Goal: Task Accomplishment & Management: Complete application form

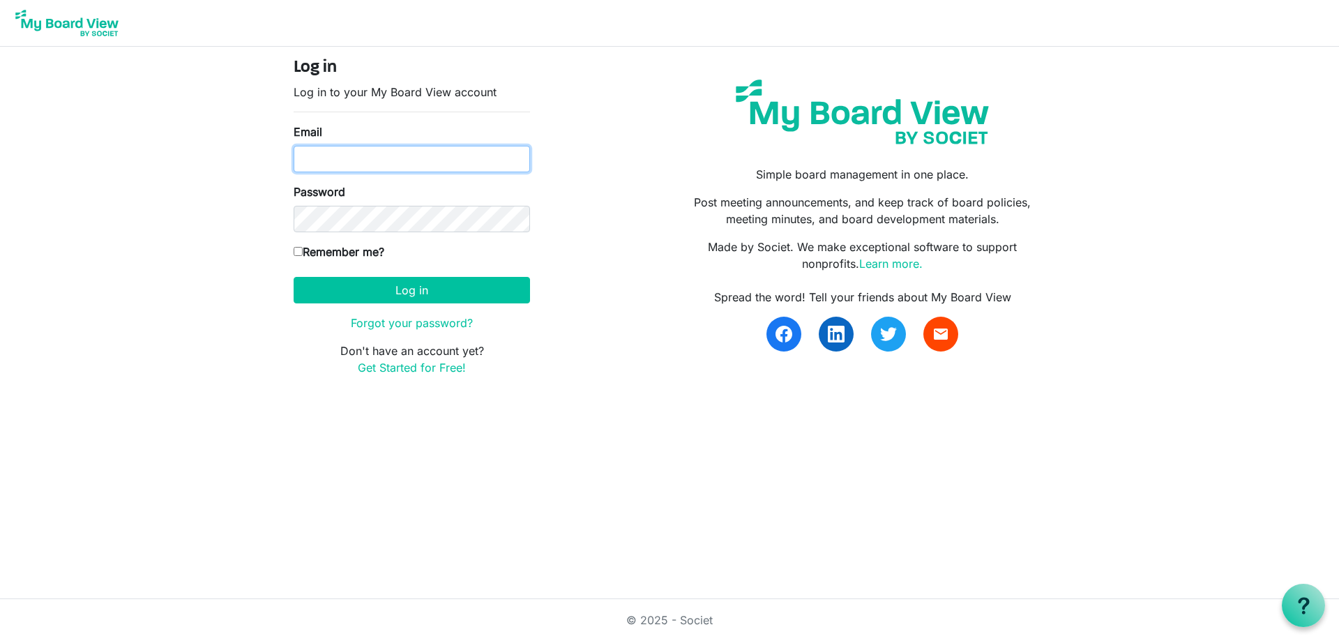
click at [343, 158] on input "Email" at bounding box center [412, 159] width 236 height 27
type input "belma.podrug@globalgatheringplace.com"
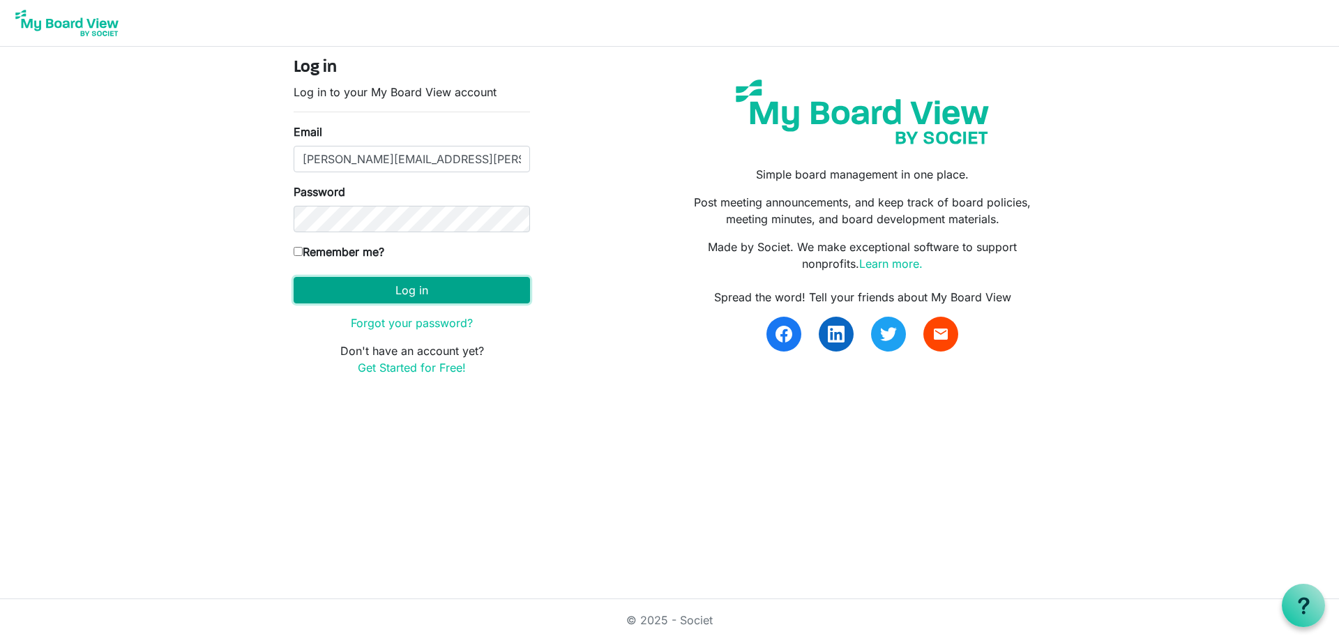
click at [359, 292] on button "Log in" at bounding box center [412, 290] width 236 height 27
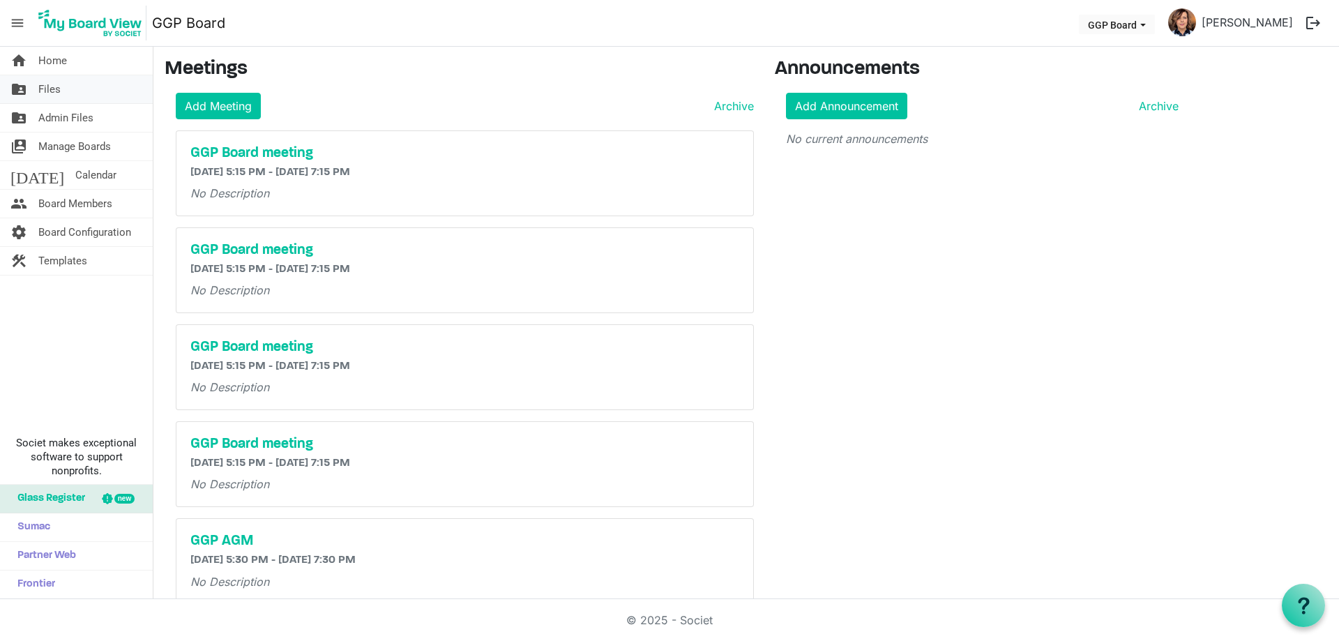
click at [57, 88] on span "Files" at bounding box center [49, 89] width 22 height 28
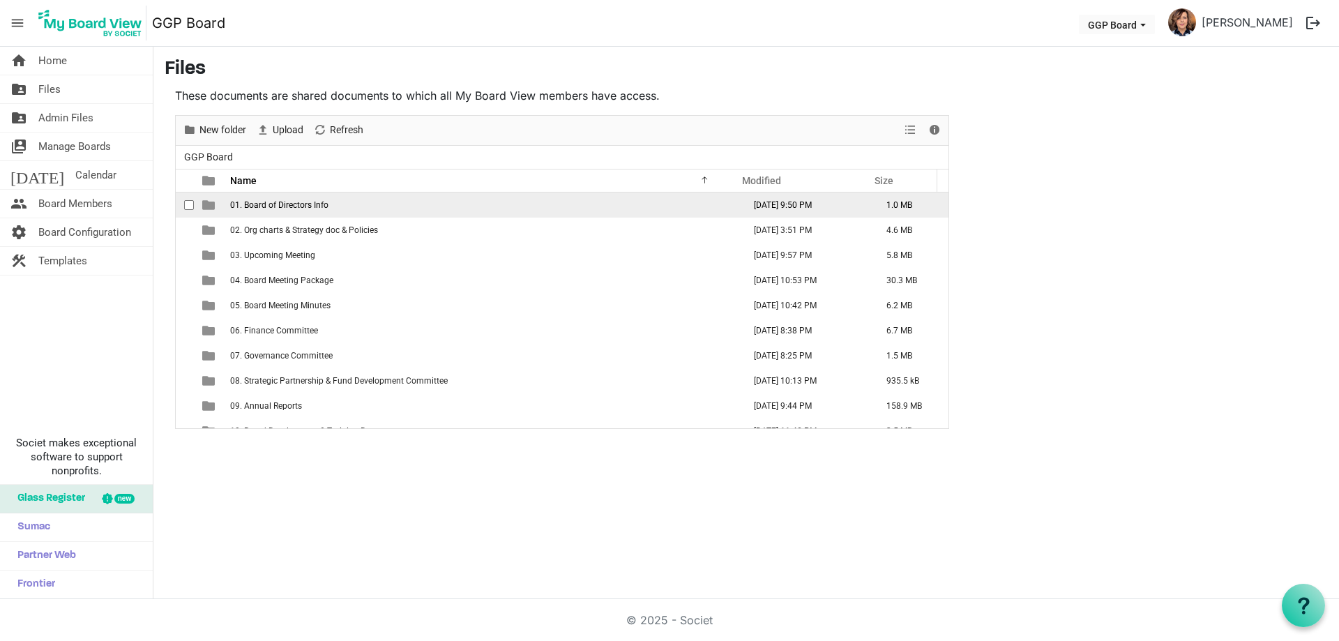
click at [304, 202] on span "01. Board of Directors Info" at bounding box center [279, 205] width 98 height 10
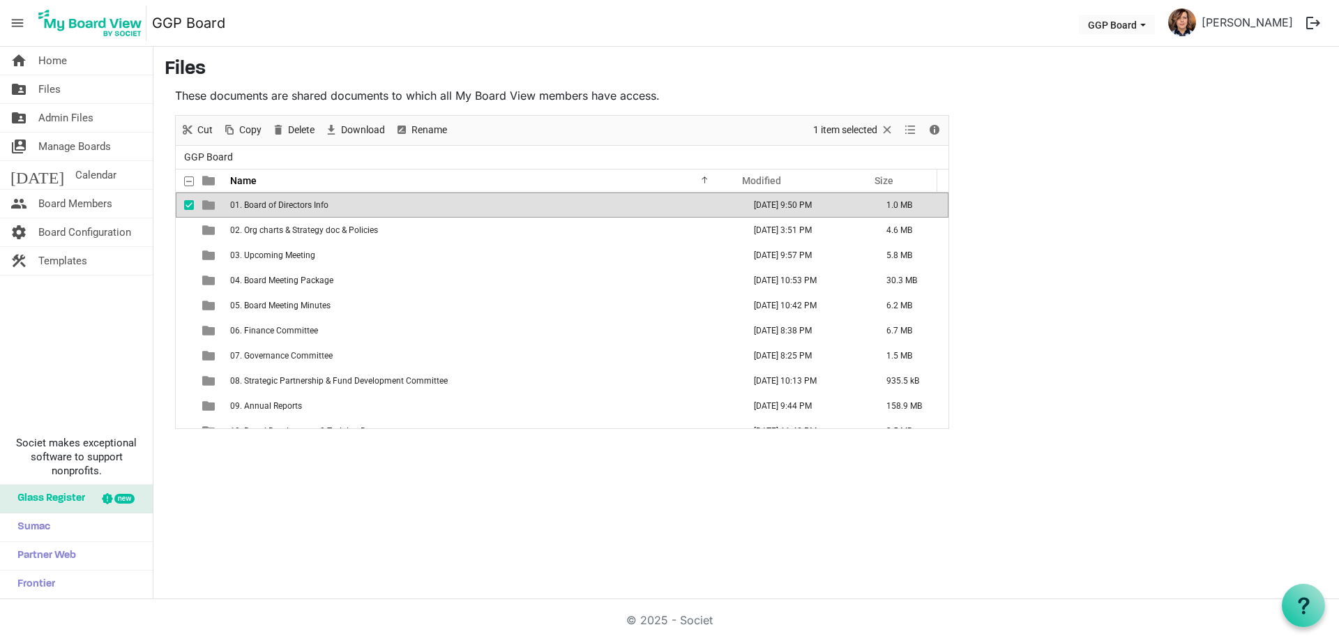
click at [304, 202] on span "01. Board of Directors Info" at bounding box center [279, 205] width 98 height 10
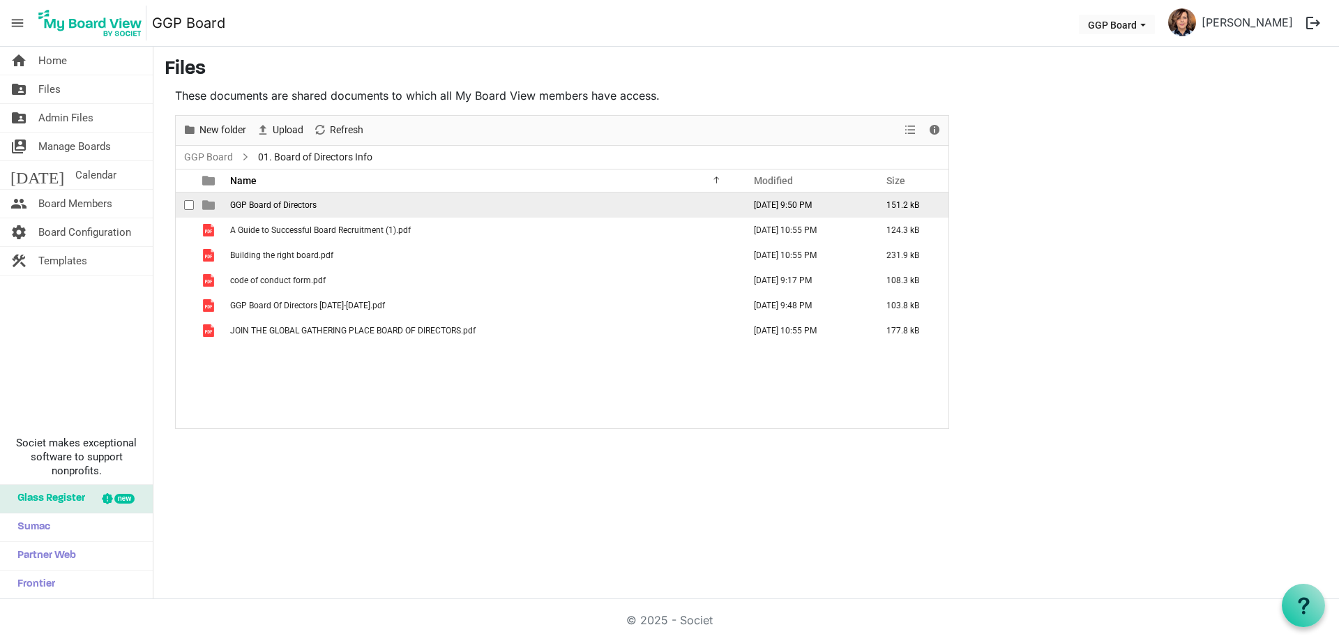
click at [312, 202] on span "GGP Board of Directors" at bounding box center [273, 205] width 86 height 10
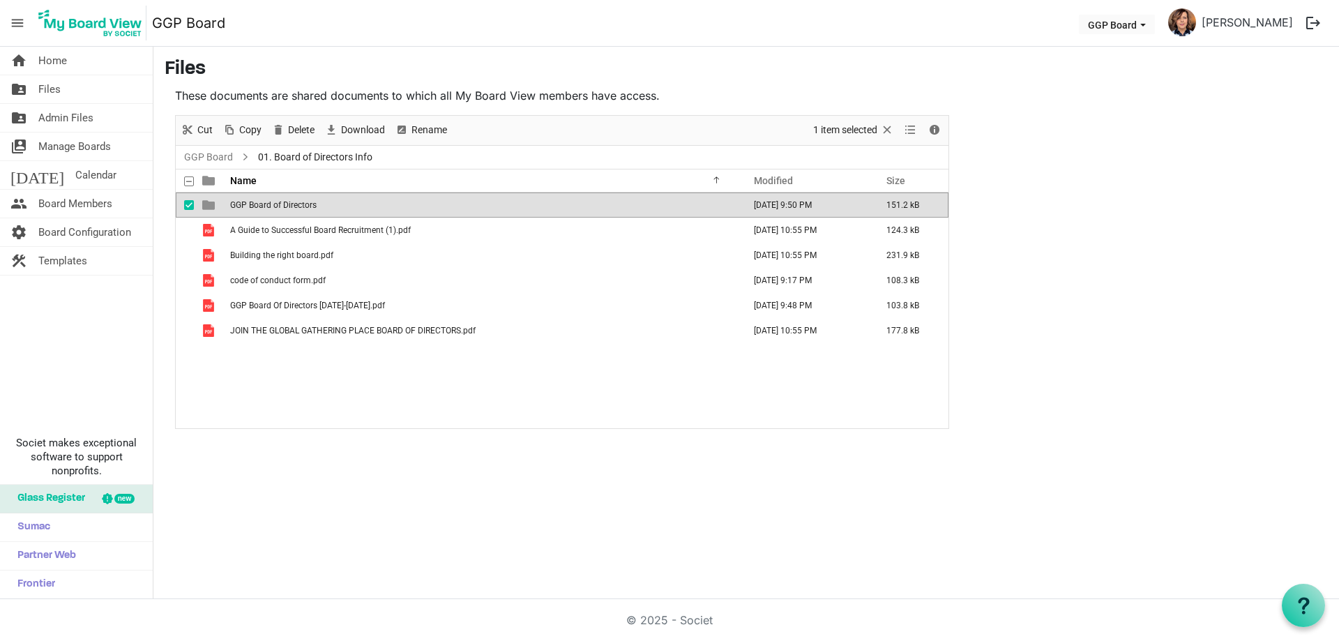
click at [312, 202] on span "GGP Board of Directors" at bounding box center [273, 205] width 86 height 10
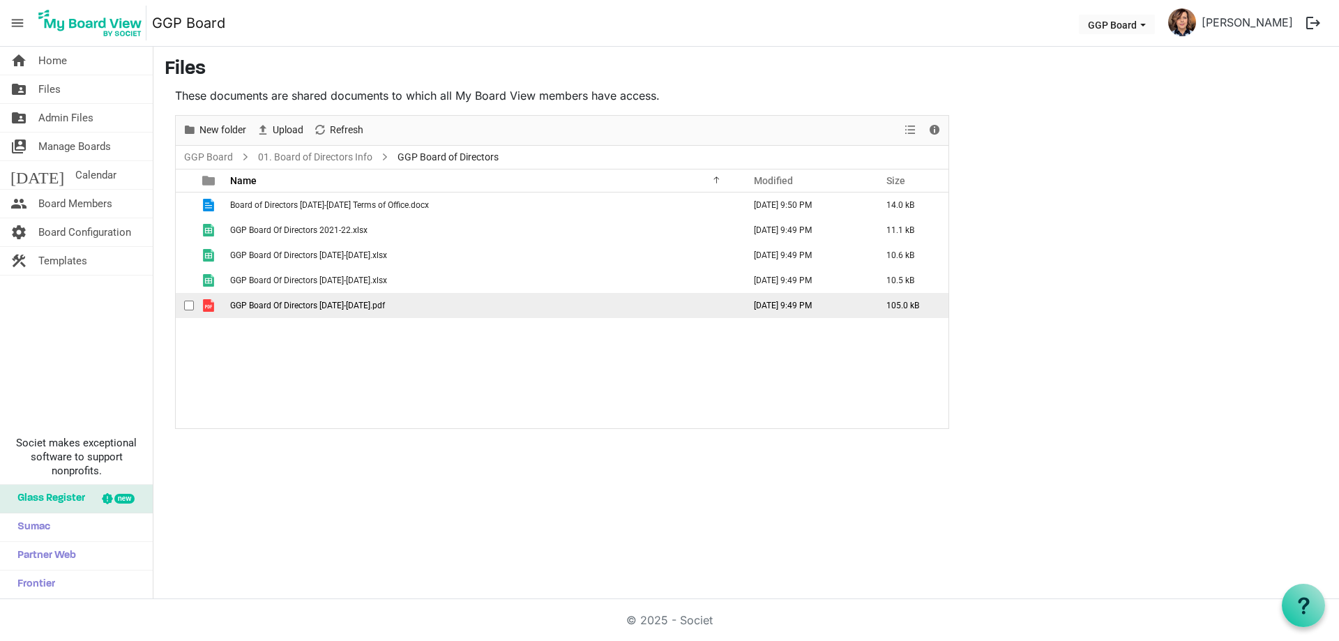
click at [375, 308] on td "GGP Board Of Directors 2024-2025.pdf" at bounding box center [482, 305] width 513 height 25
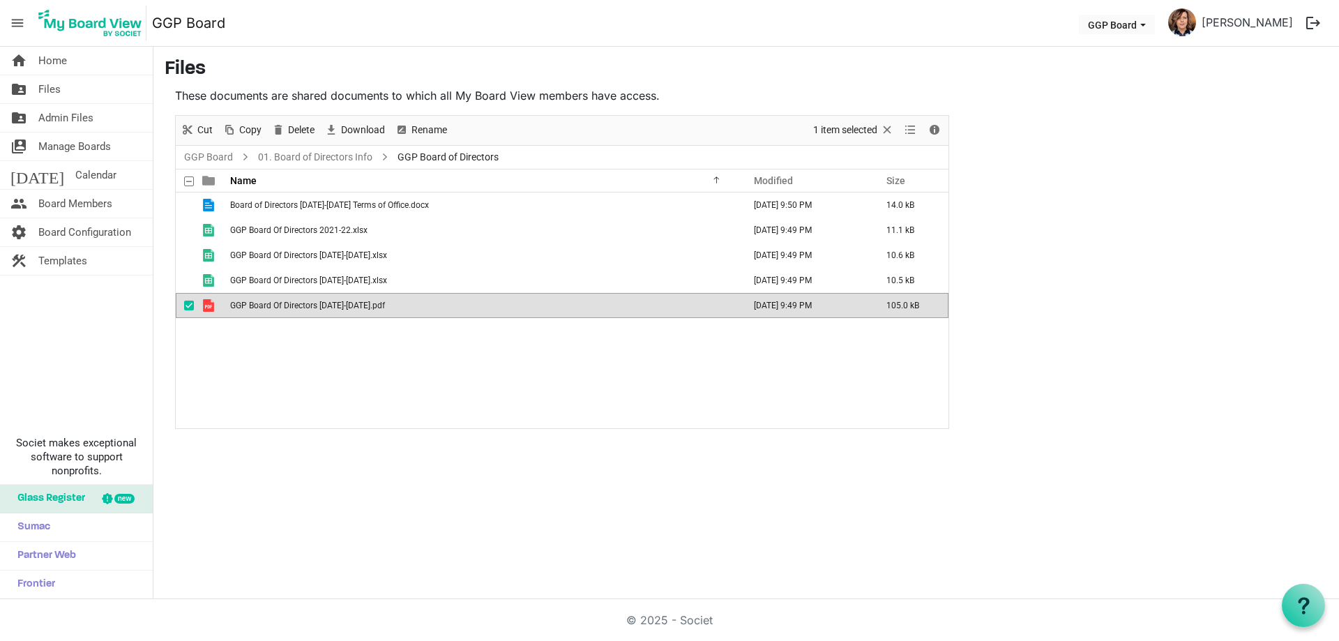
click at [375, 308] on td "GGP Board Of Directors 2024-2025.pdf" at bounding box center [482, 305] width 513 height 25
click at [76, 62] on link "home Home" at bounding box center [76, 61] width 153 height 28
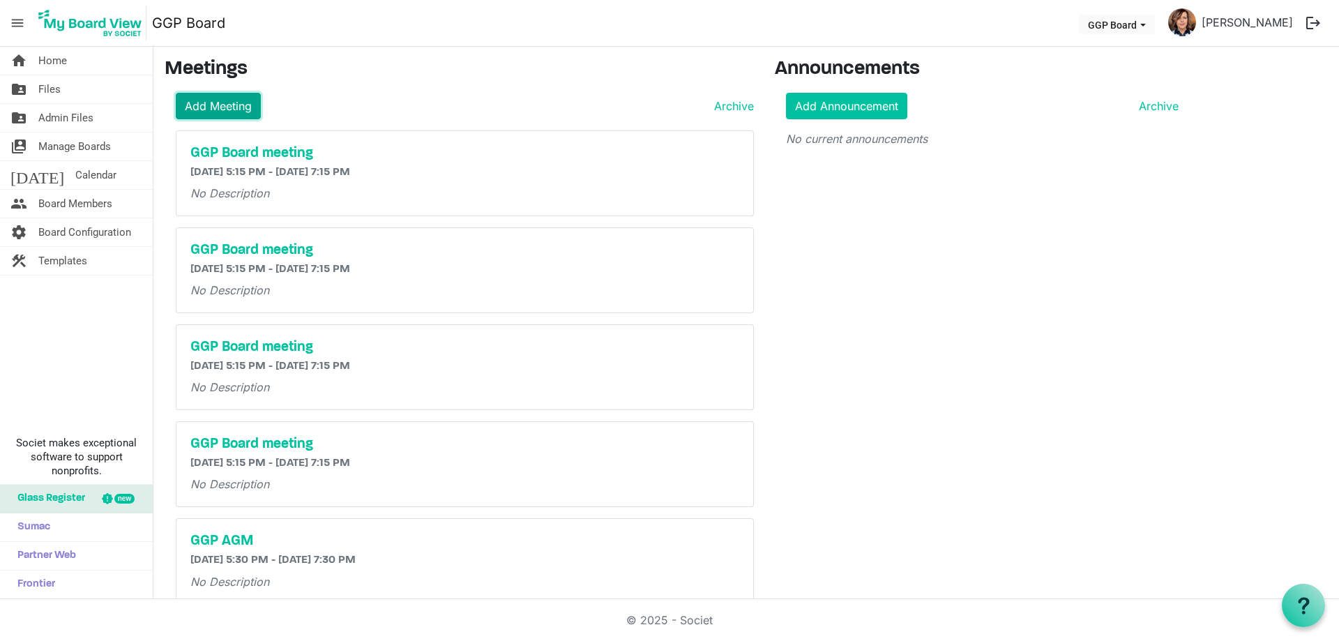
click at [214, 100] on link "Add Meeting" at bounding box center [218, 106] width 85 height 27
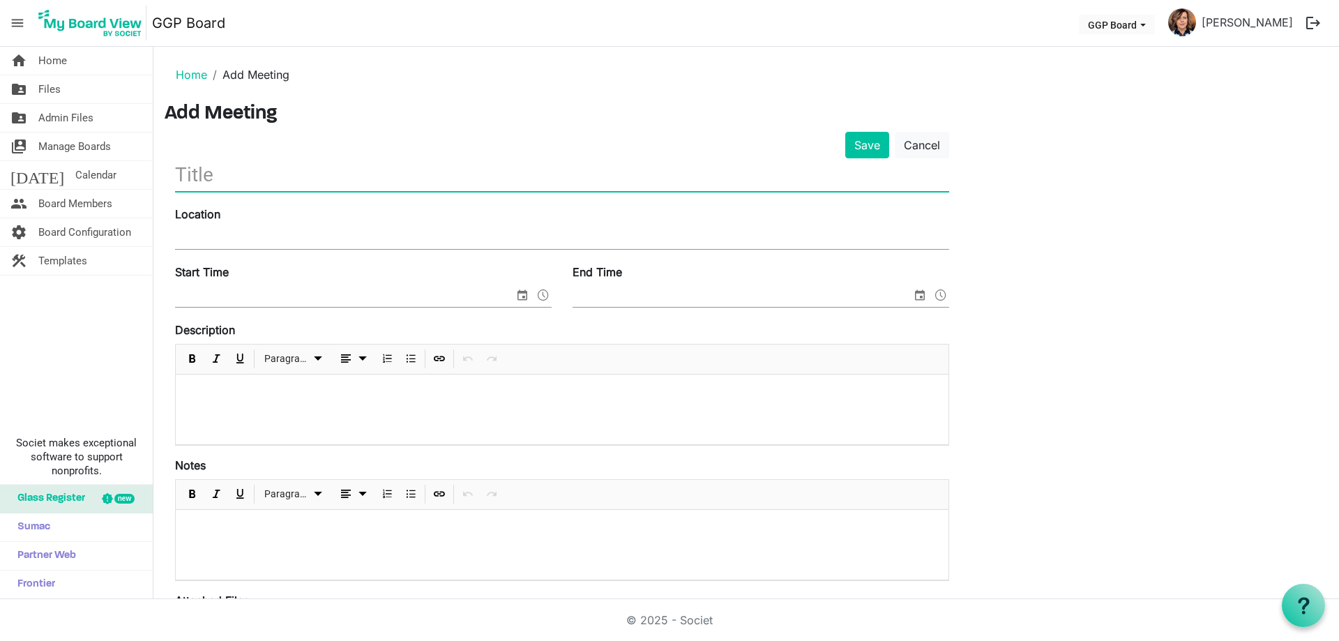
click at [289, 176] on input "text" at bounding box center [562, 174] width 774 height 33
type input "Governance Committee meeting"
click at [315, 229] on input "Location" at bounding box center [562, 238] width 774 height 21
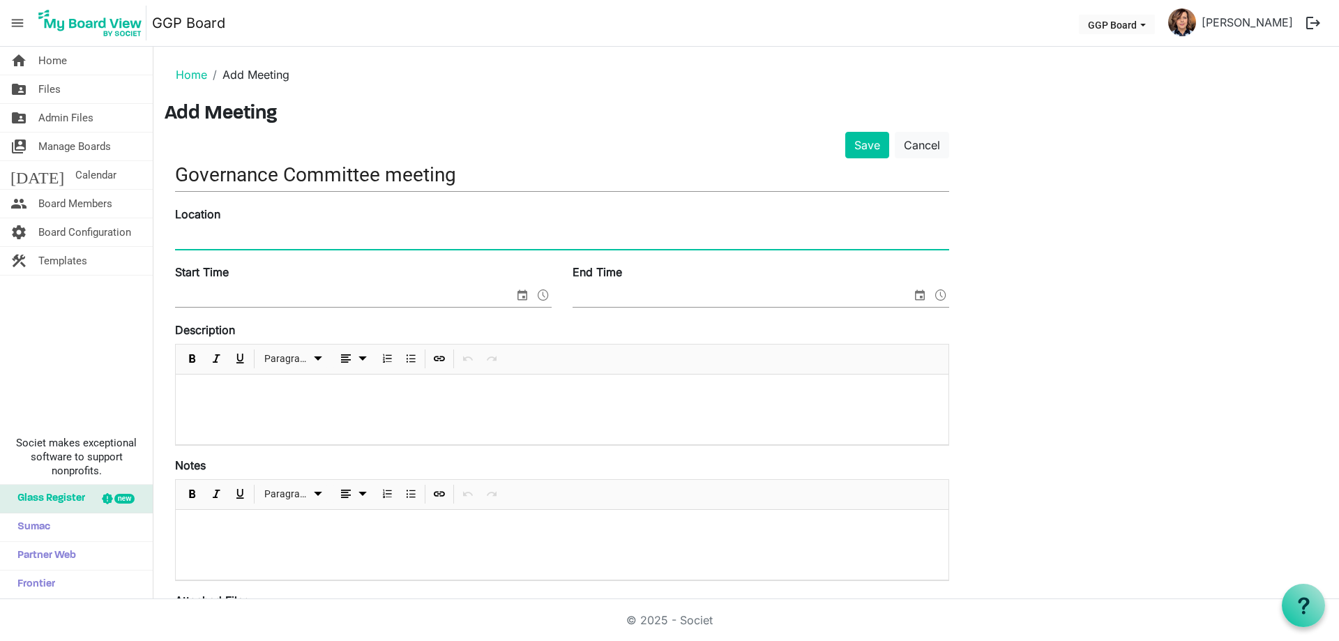
click at [543, 292] on span at bounding box center [543, 295] width 17 height 18
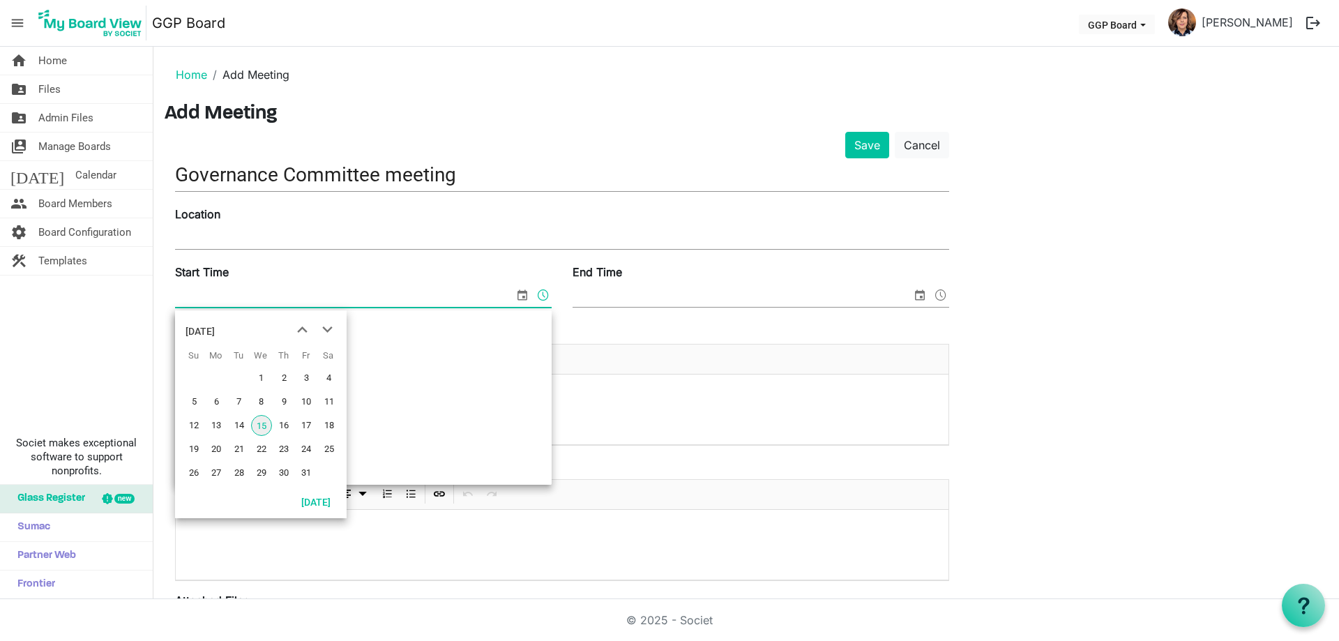
click at [520, 296] on span "select" at bounding box center [522, 295] width 17 height 18
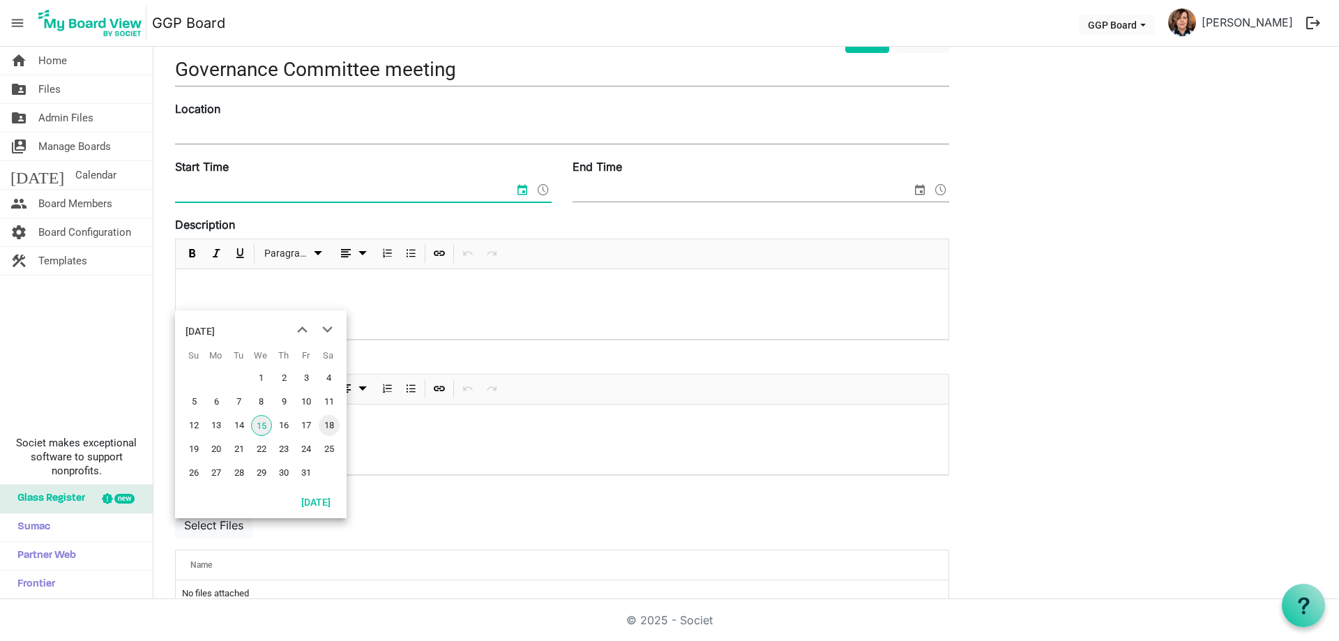
scroll to position [140, 0]
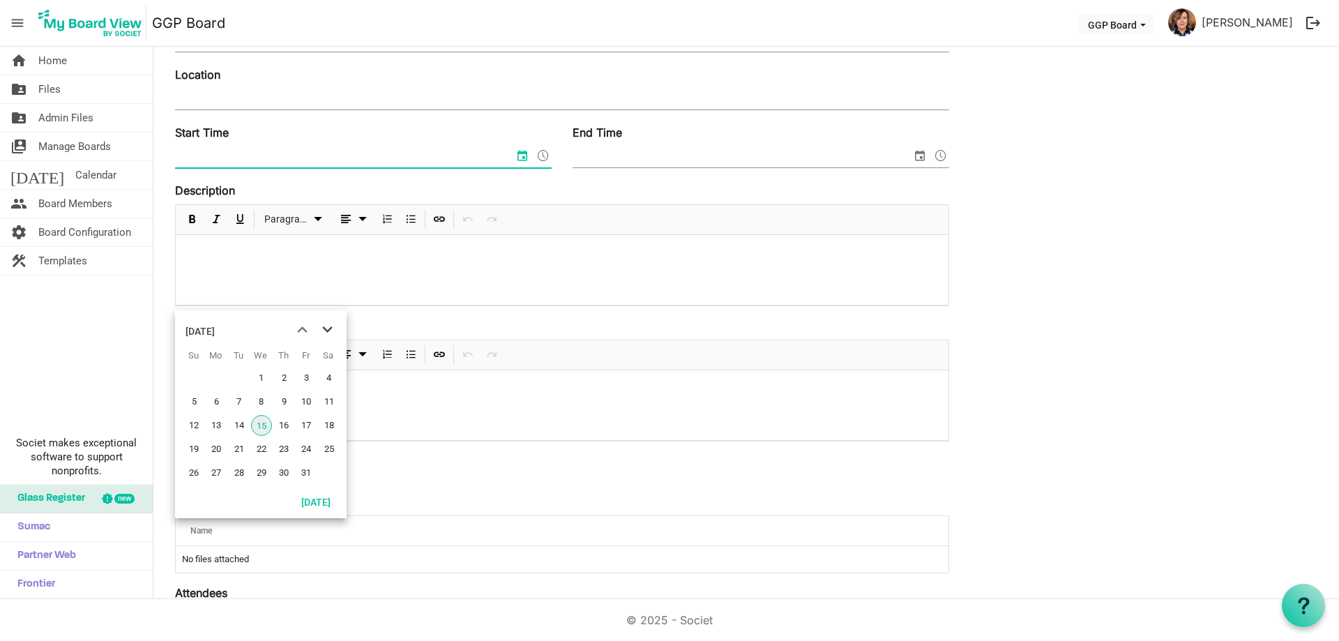
click at [326, 329] on span "next month" at bounding box center [327, 329] width 24 height 25
click at [328, 469] on span "29" at bounding box center [329, 472] width 21 height 21
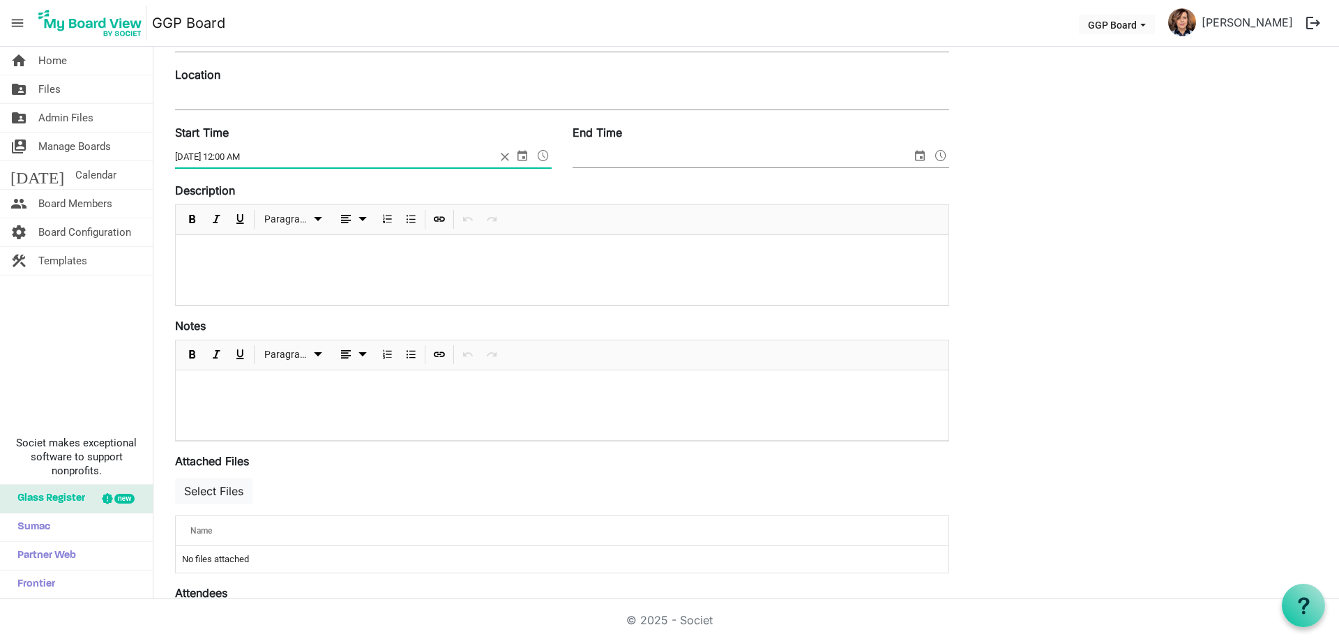
click at [546, 158] on span at bounding box center [543, 155] width 17 height 18
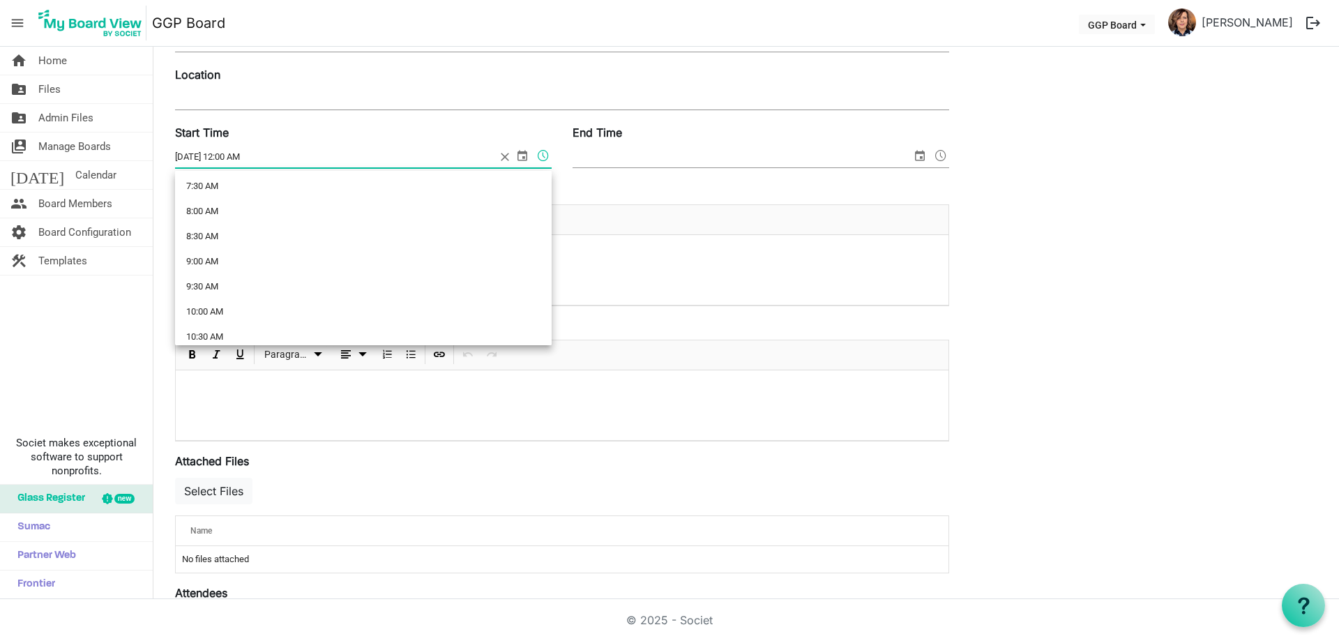
scroll to position [419, 0]
click at [306, 272] on li "10:00 AM" at bounding box center [363, 272] width 377 height 25
type input "11/29/2025 10:00 AM"
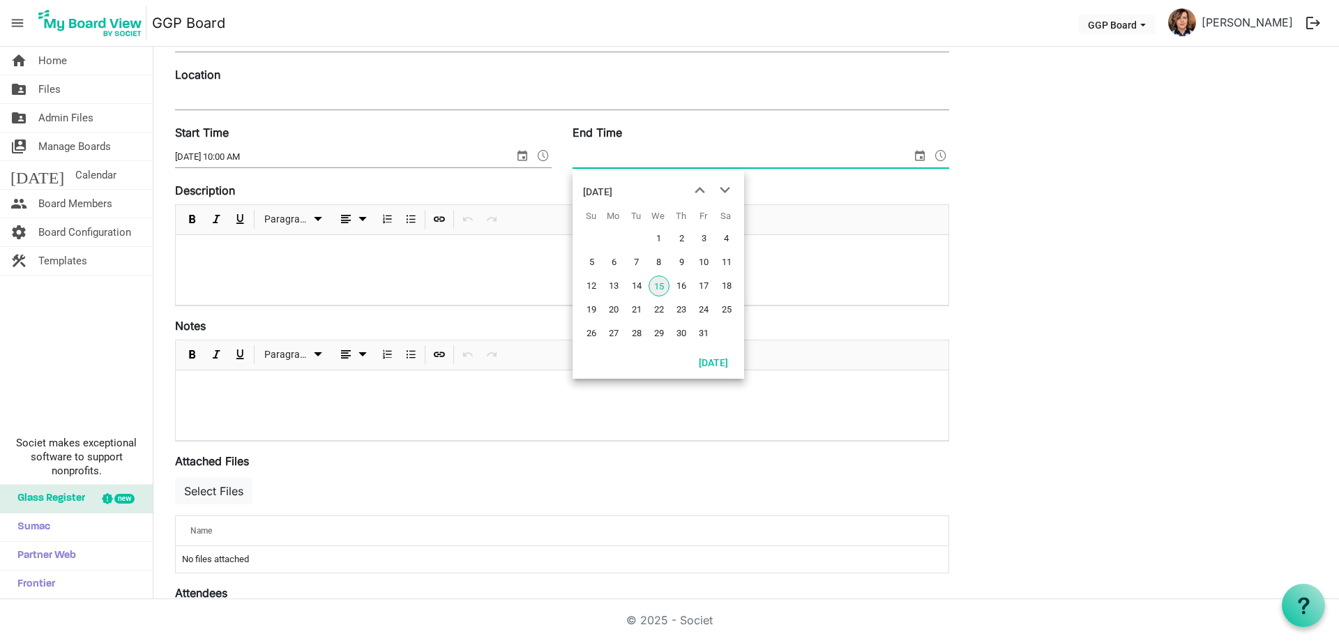
click at [917, 154] on span "select" at bounding box center [920, 155] width 17 height 18
click at [725, 189] on span "next month" at bounding box center [725, 190] width 24 height 25
click at [725, 329] on span "29" at bounding box center [726, 333] width 21 height 21
click at [947, 155] on span at bounding box center [941, 155] width 17 height 18
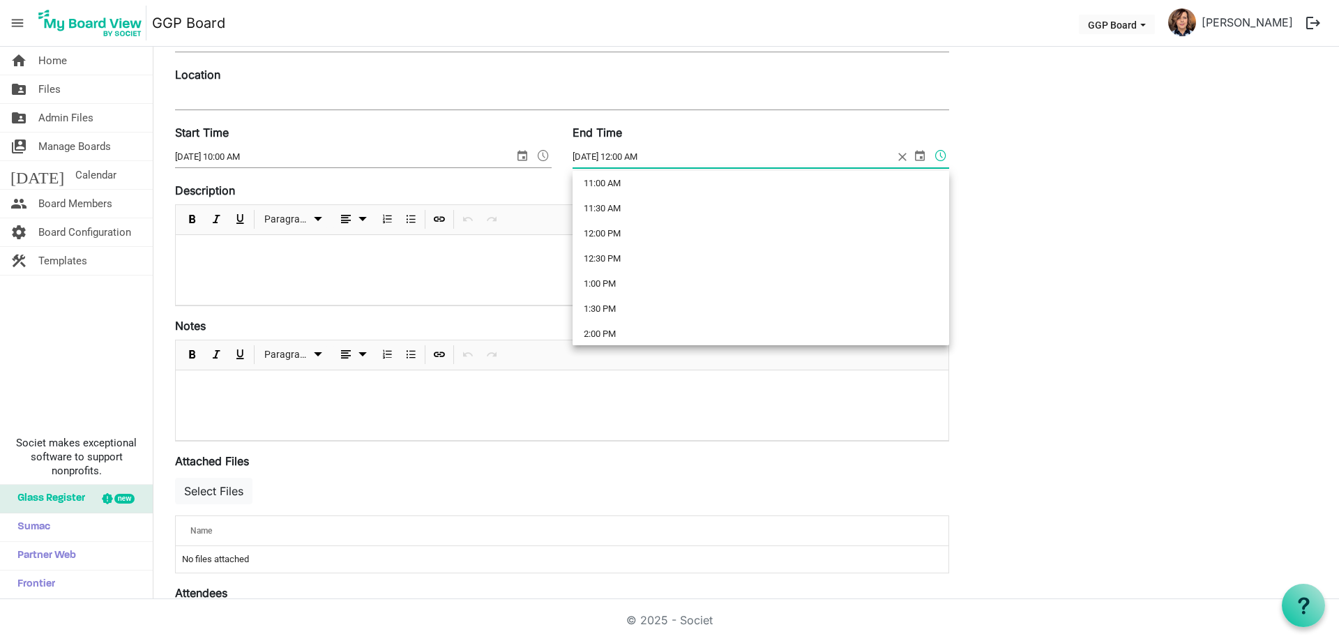
scroll to position [628, 0]
click at [723, 218] on li "1:00 PM" at bounding box center [761, 214] width 377 height 25
type input "11/29/2025 1:00 PM"
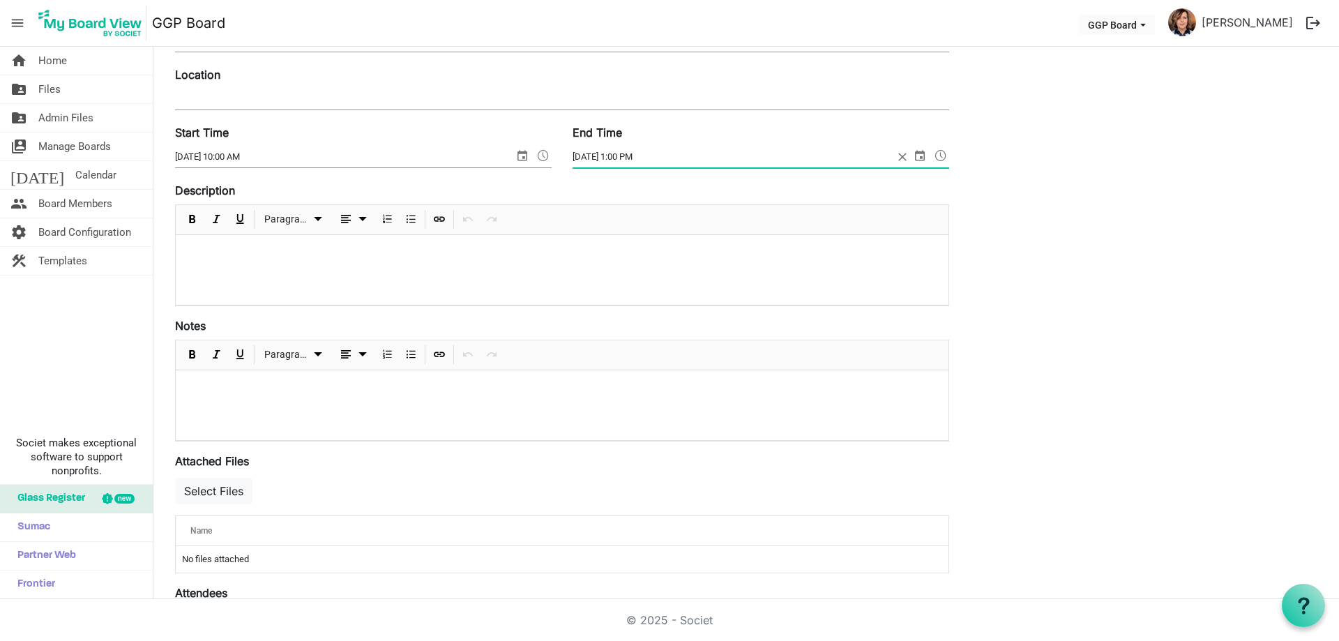
click at [1058, 220] on div "Save Cancel Governance Committee meeting Location Start Time 11/29/2025 10:00 A…" at bounding box center [747, 366] width 1164 height 749
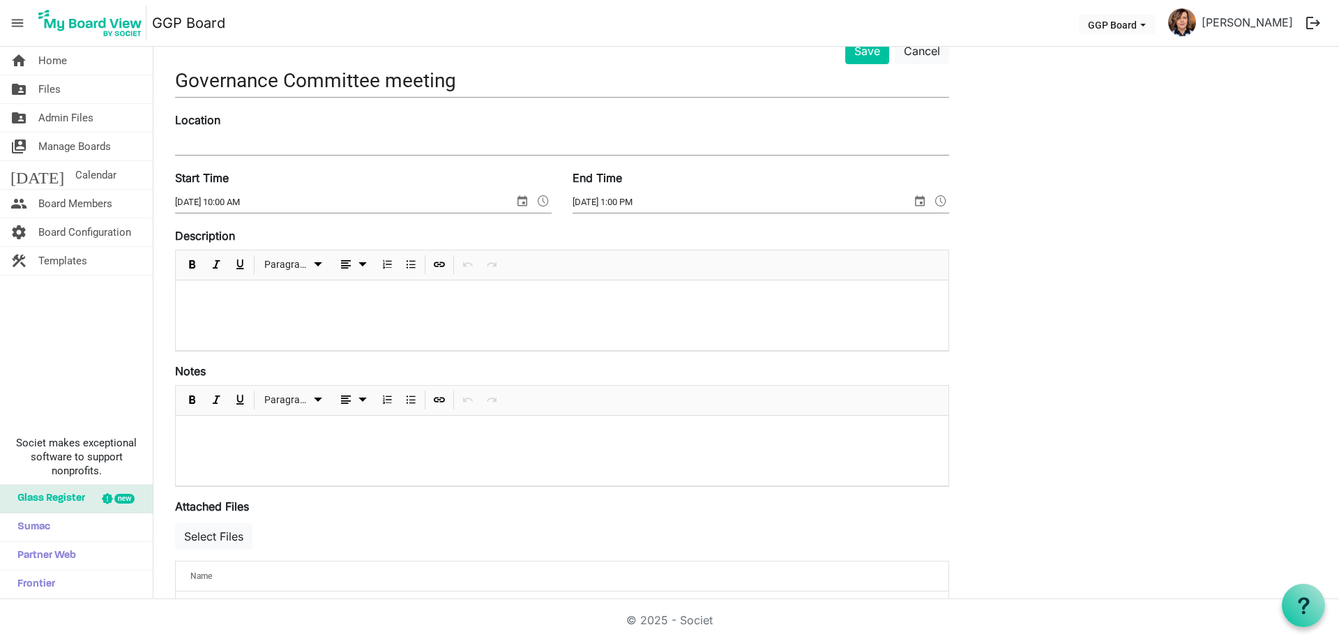
scroll to position [70, 0]
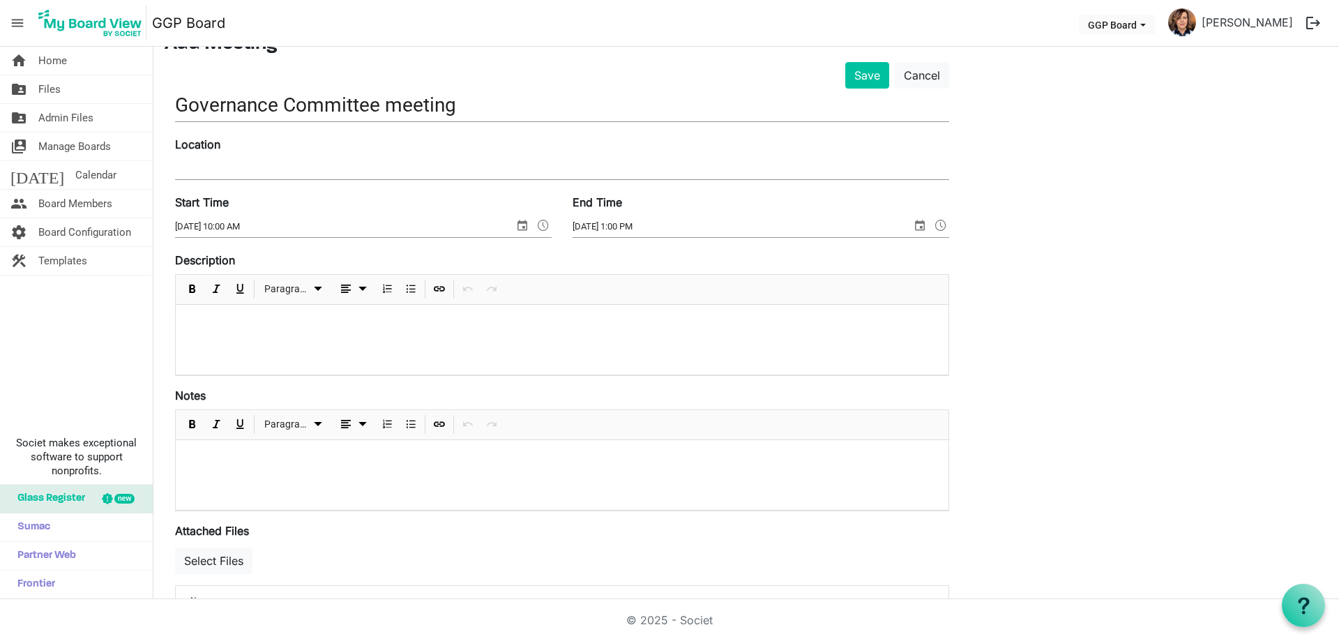
click at [256, 457] on p at bounding box center [562, 458] width 751 height 15
drag, startPoint x: 256, startPoint y: 457, endPoint x: 204, endPoint y: 322, distance: 145.1
click at [204, 322] on p at bounding box center [562, 323] width 751 height 15
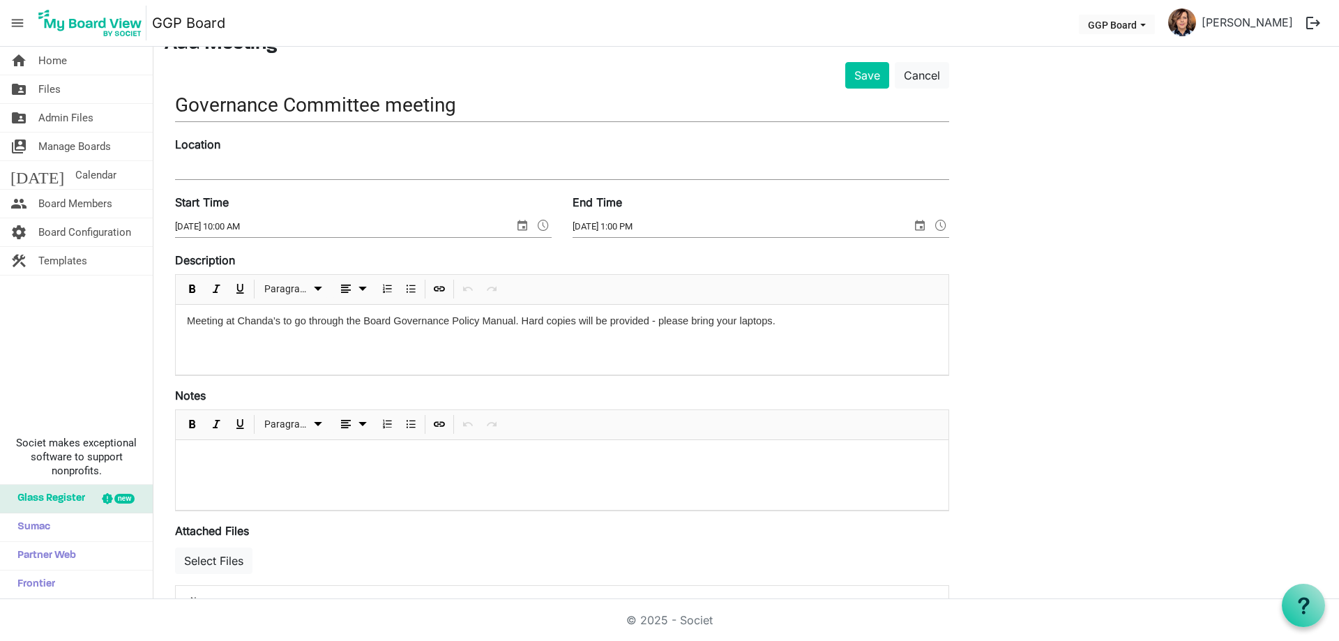
click at [276, 153] on div "Location" at bounding box center [562, 159] width 795 height 47
click at [234, 168] on input "Location" at bounding box center [562, 168] width 774 height 21
paste input "920 - 10th Street East"
type input "920 - 10th Street East"
click at [1088, 290] on div "Save Cancel Governance Committee meeting Location 920 - 10th Street East Start …" at bounding box center [747, 436] width 1164 height 749
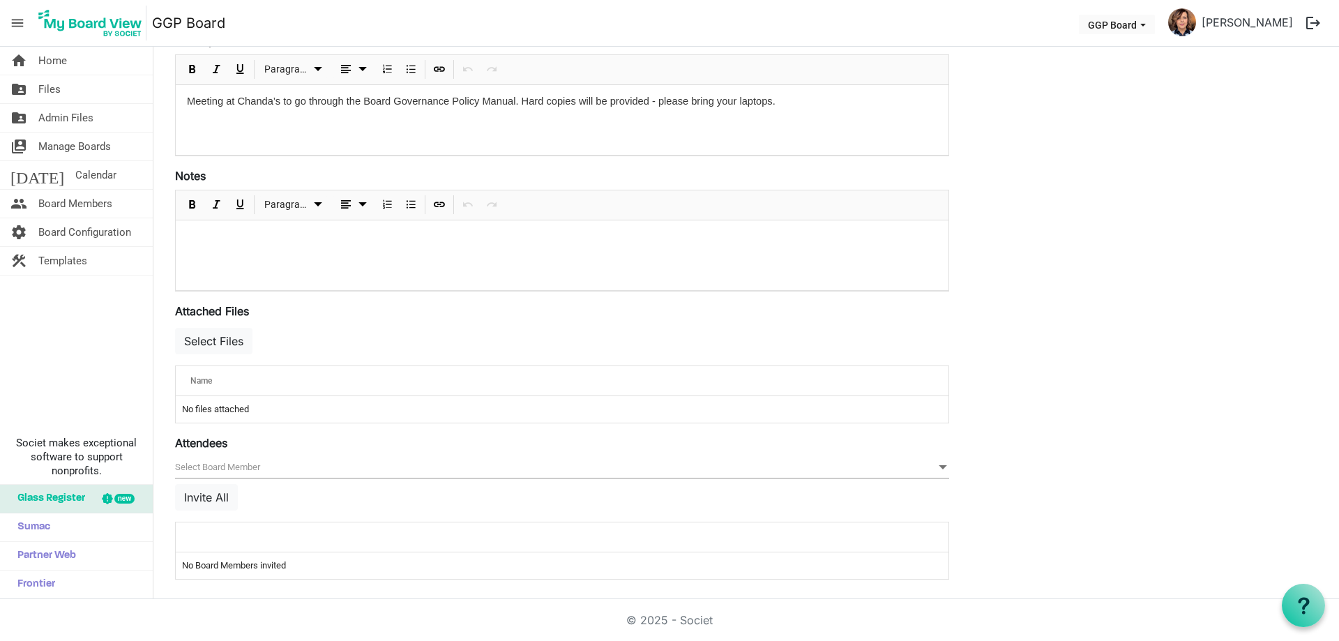
scroll to position [292, 0]
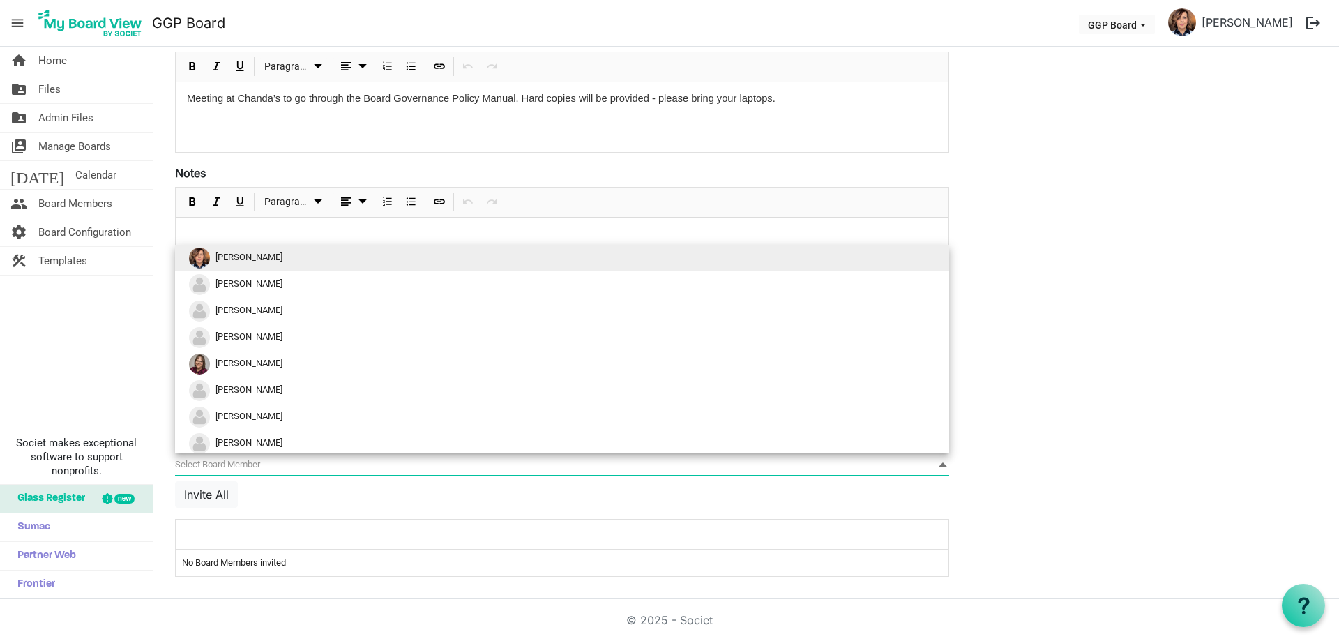
click at [256, 465] on span "null" at bounding box center [562, 465] width 774 height 22
click at [266, 439] on li "Jane Calder" at bounding box center [562, 443] width 774 height 27
click at [292, 454] on span "null" at bounding box center [562, 465] width 774 height 22
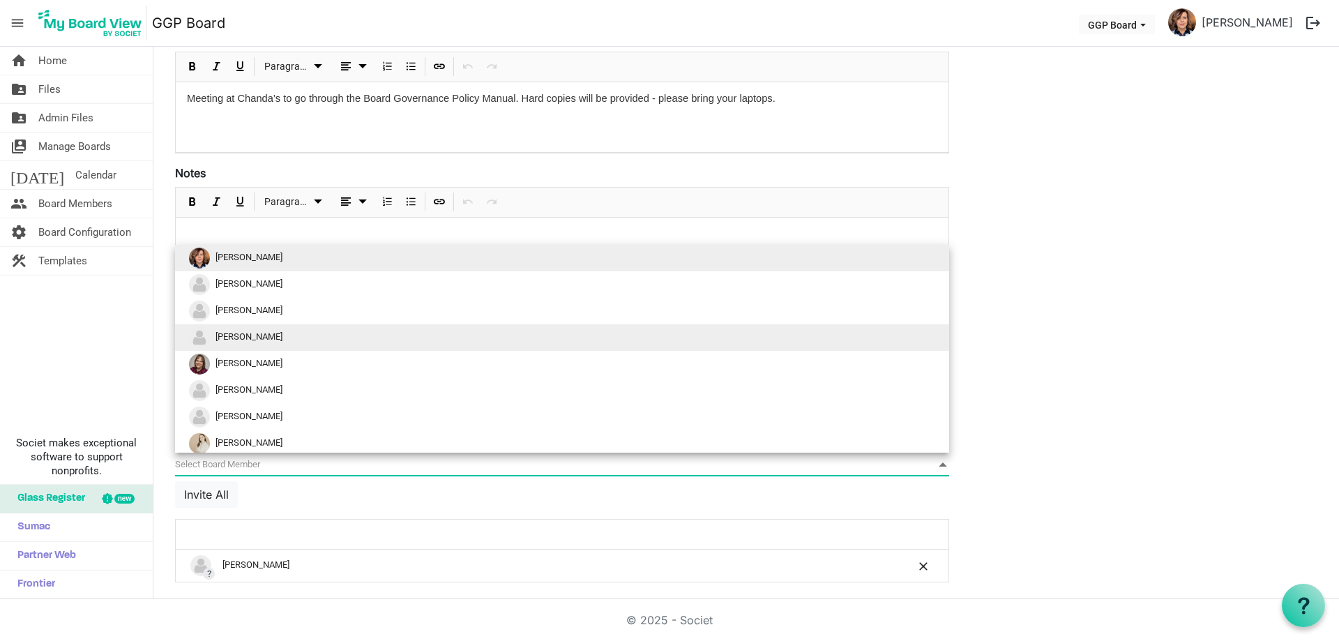
scroll to position [4, 0]
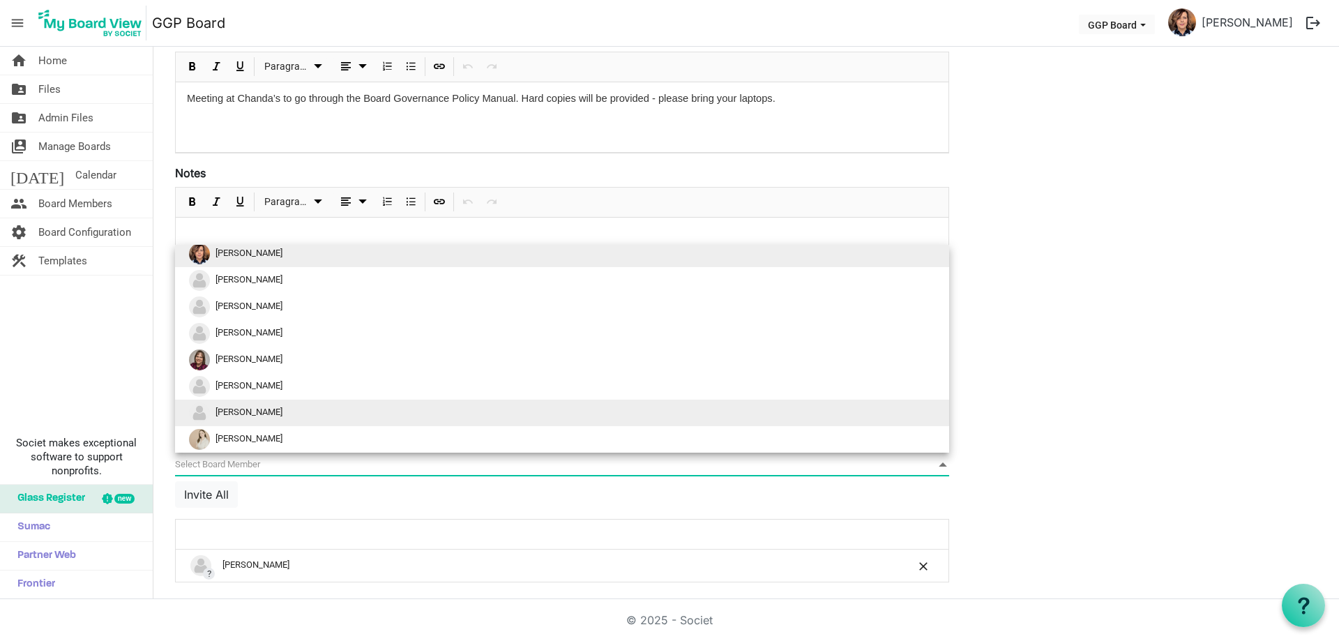
click at [303, 412] on li "Gbenga D. Rufai" at bounding box center [562, 413] width 774 height 27
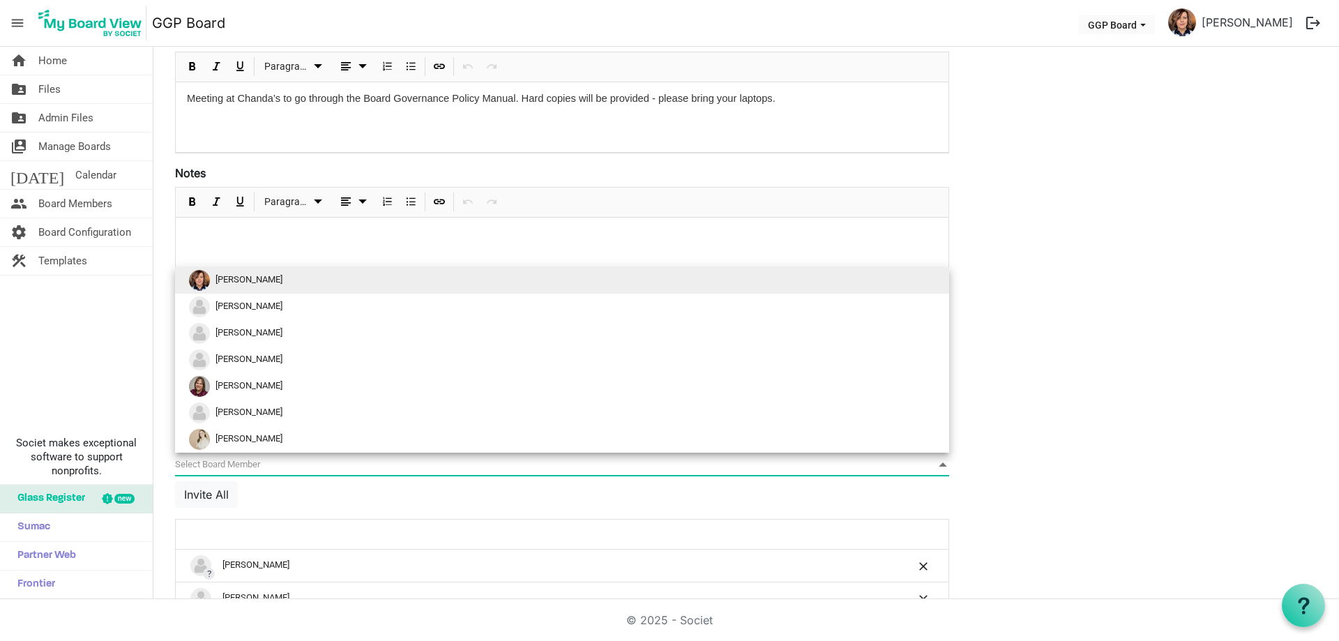
click at [942, 465] on span at bounding box center [943, 464] width 13 height 15
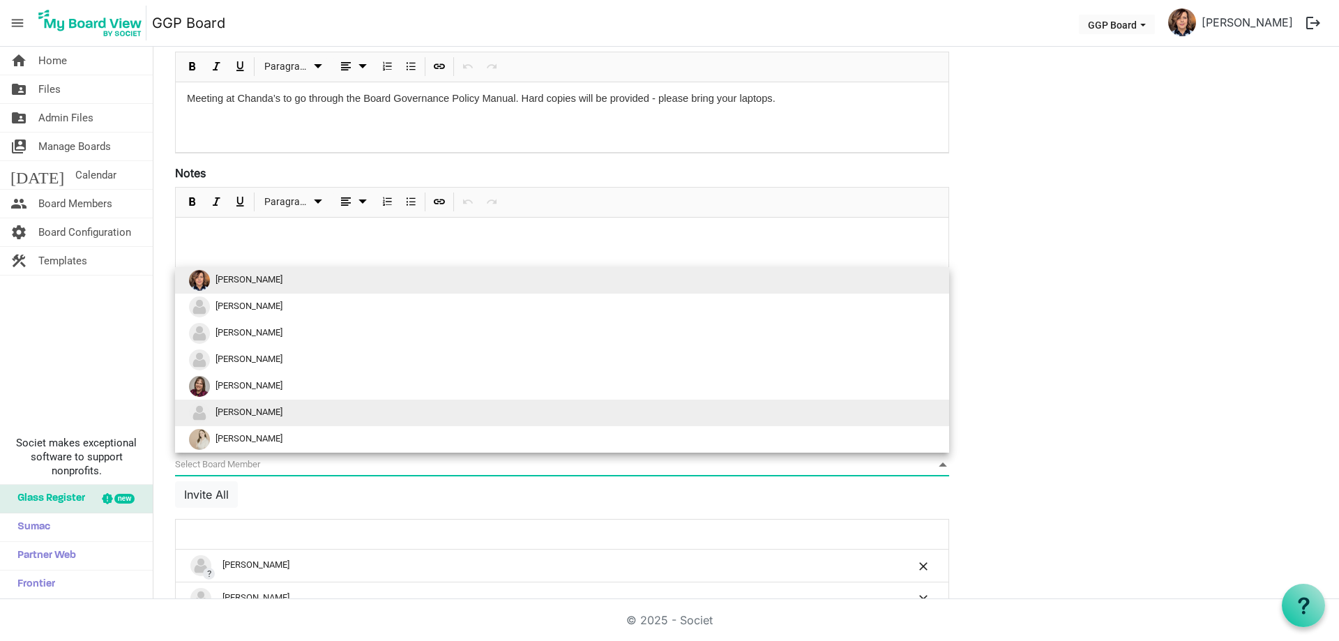
click at [407, 407] on li "Manas Mambetsadykov" at bounding box center [562, 413] width 774 height 27
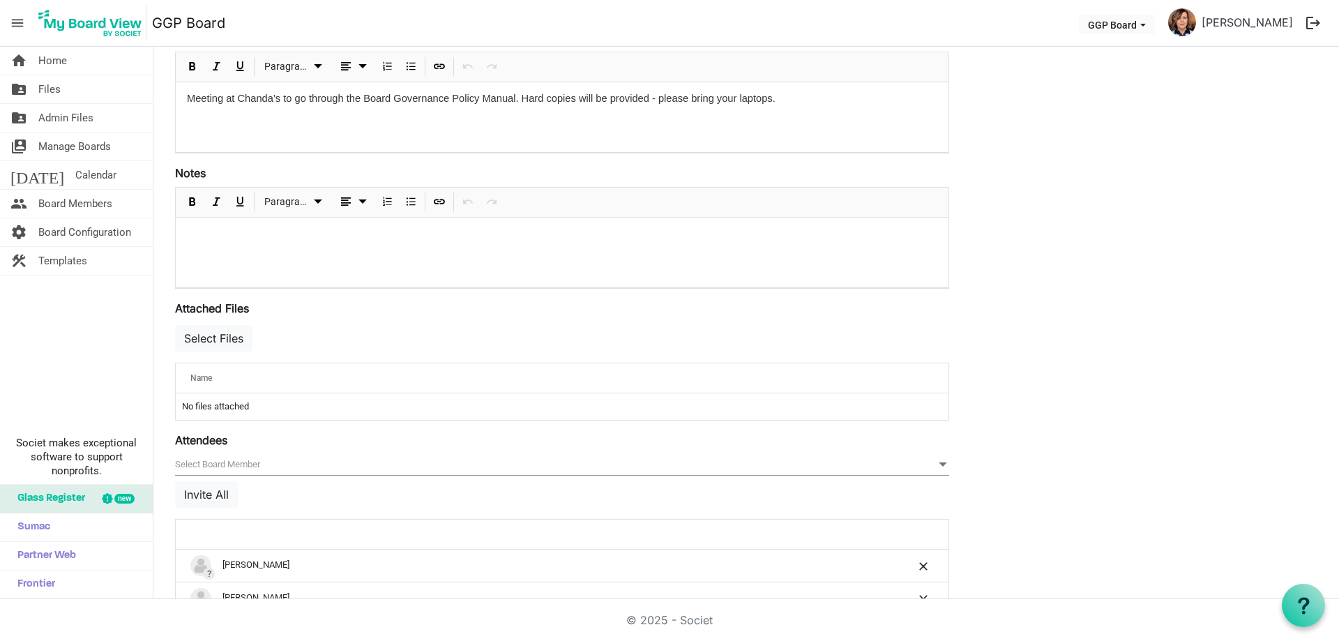
click at [940, 463] on span at bounding box center [943, 464] width 13 height 15
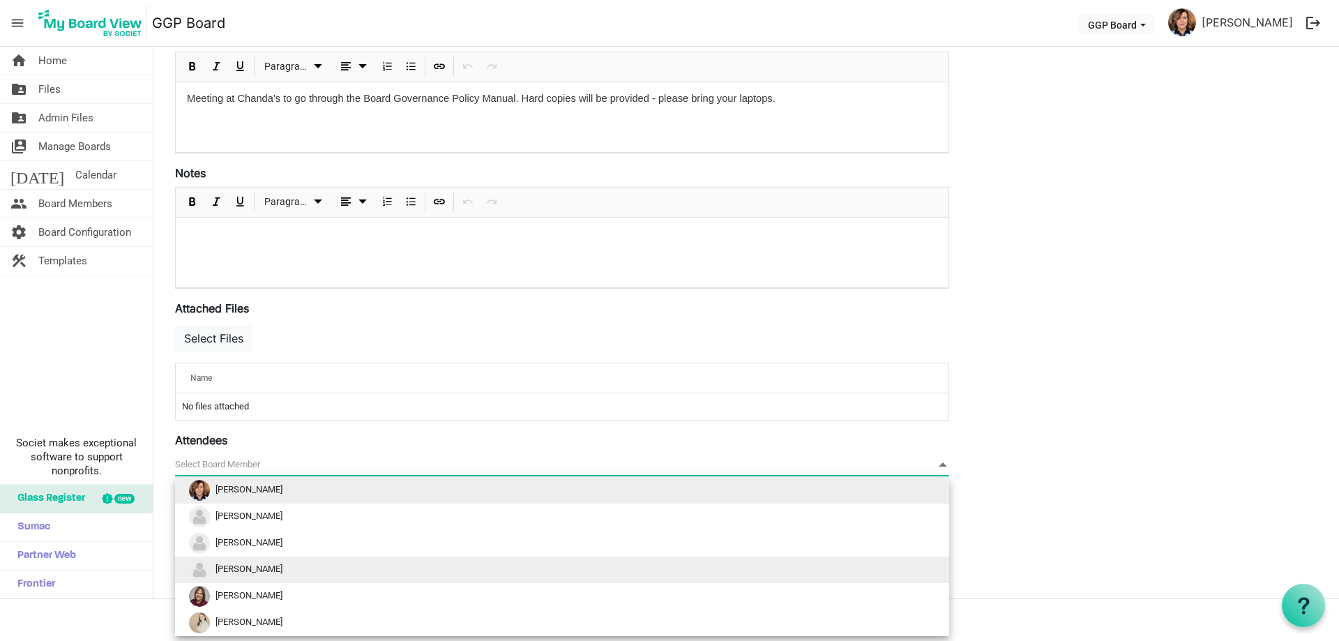
click at [363, 571] on li "Chanda Tannis" at bounding box center [562, 570] width 774 height 27
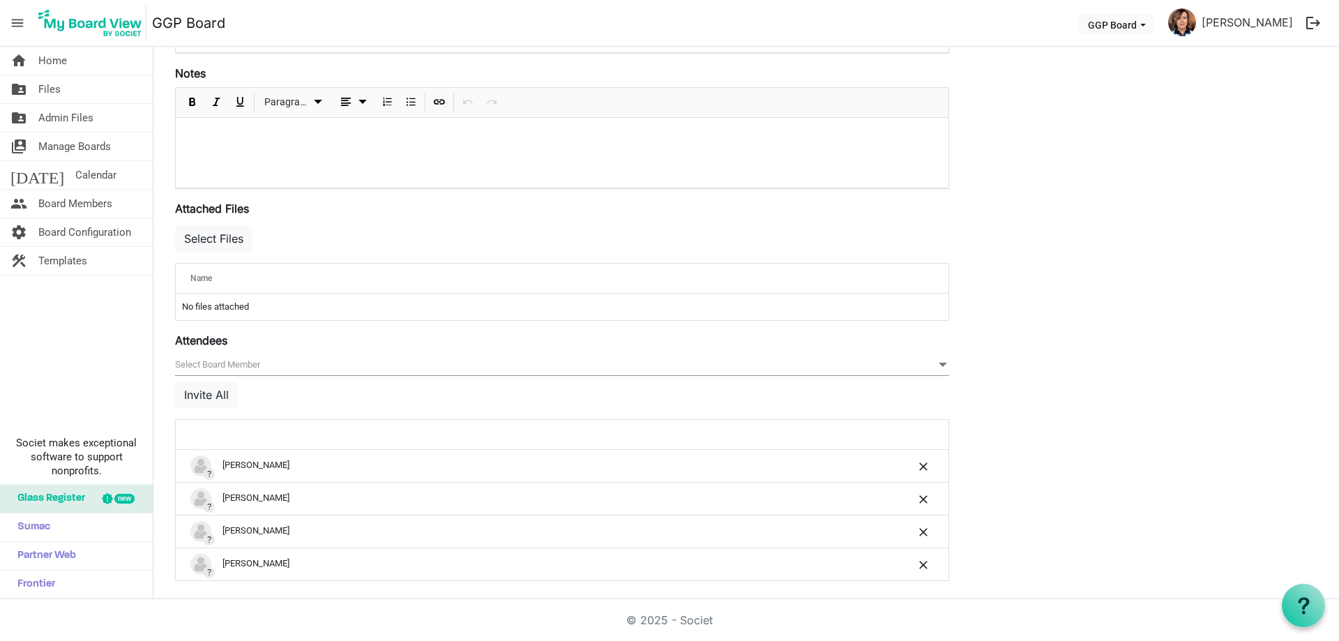
scroll to position [396, 0]
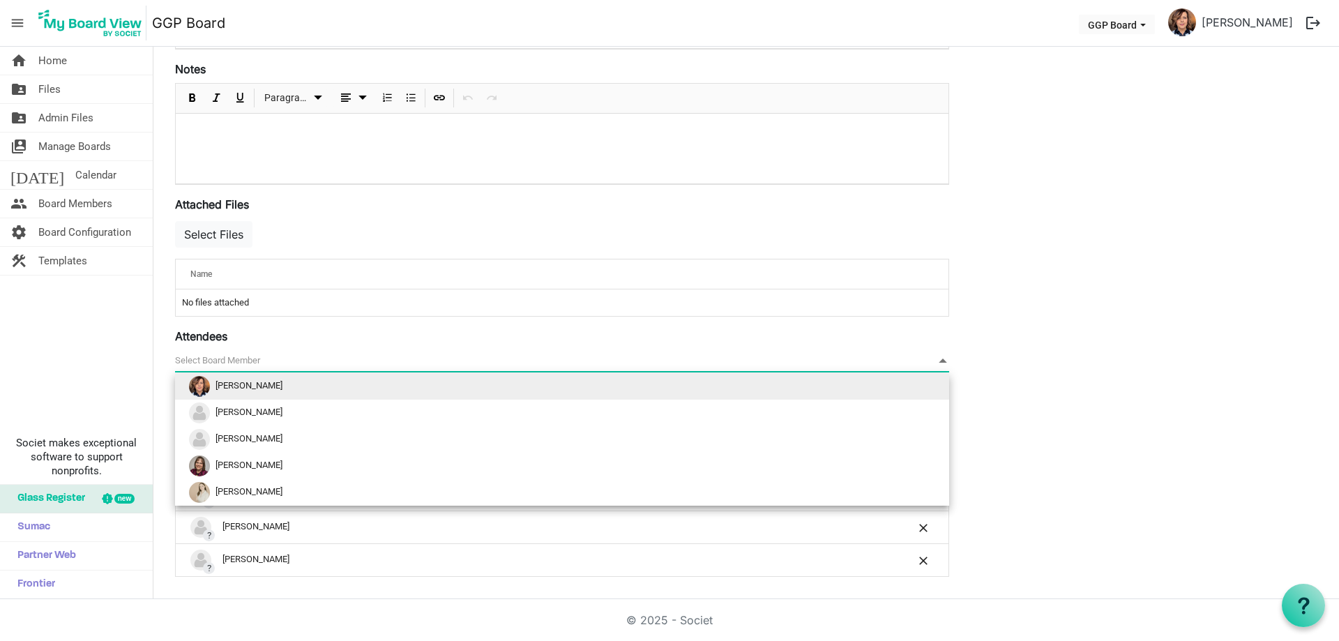
click at [947, 359] on span at bounding box center [943, 360] width 13 height 15
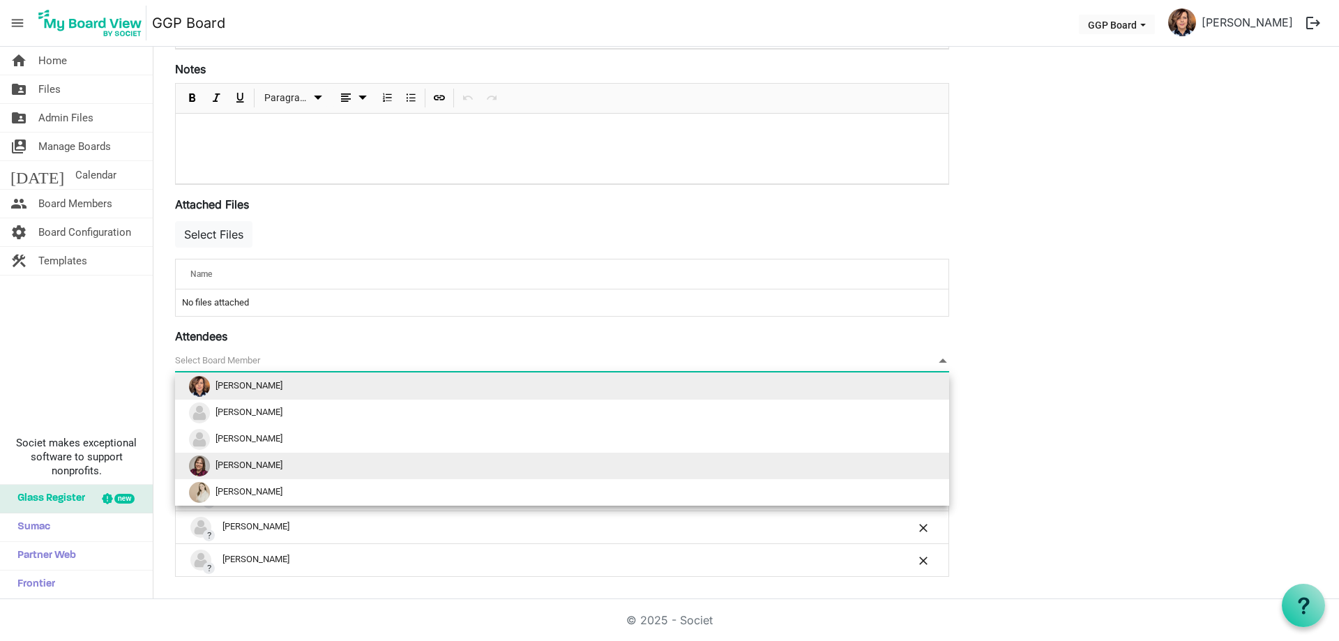
click at [400, 467] on li "Lori Steward" at bounding box center [562, 466] width 774 height 27
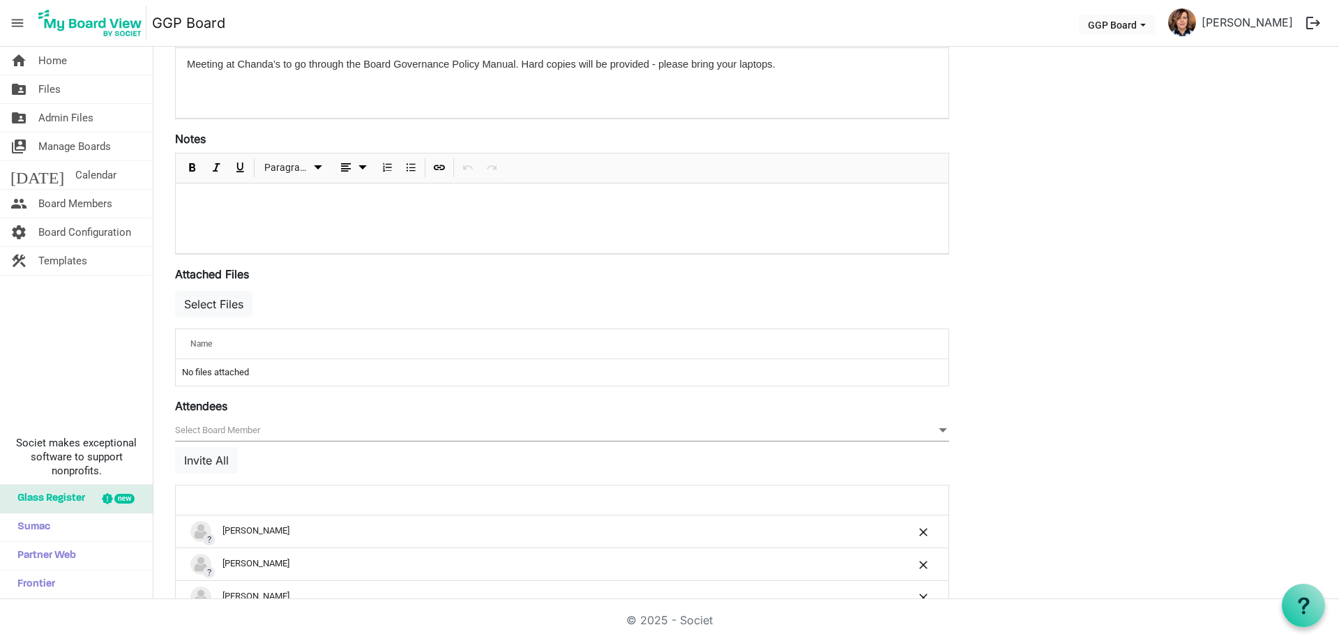
scroll to position [349, 0]
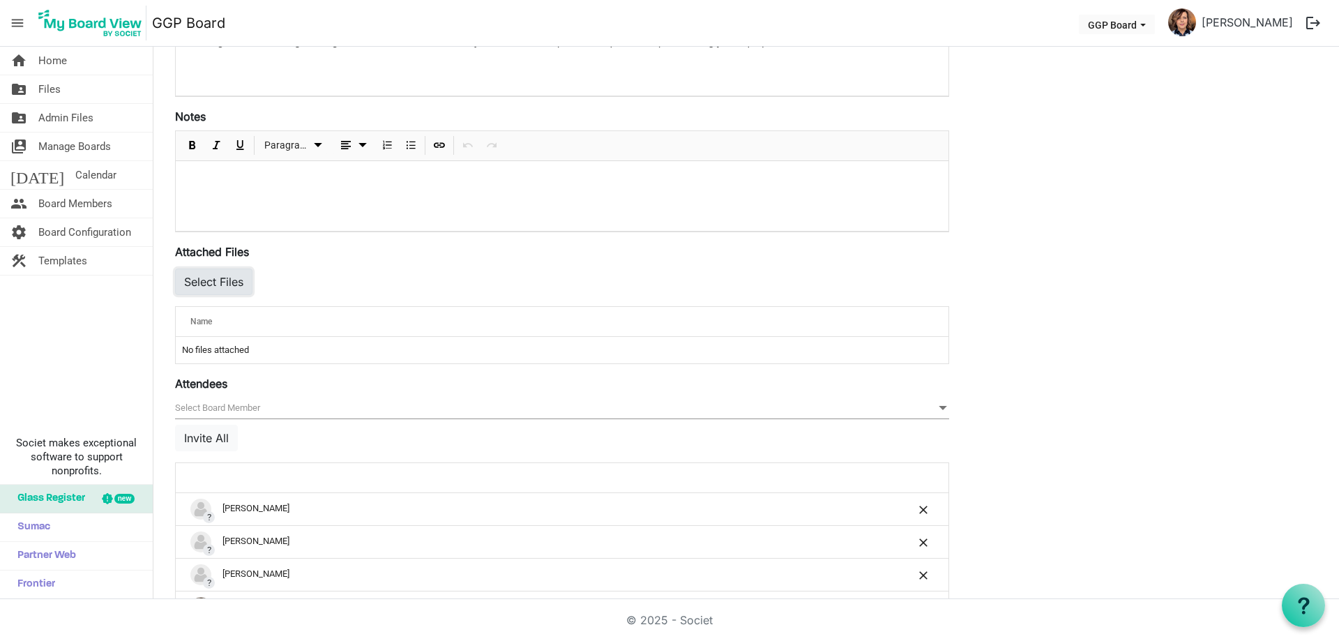
click at [219, 280] on button "Select Files" at bounding box center [213, 282] width 77 height 27
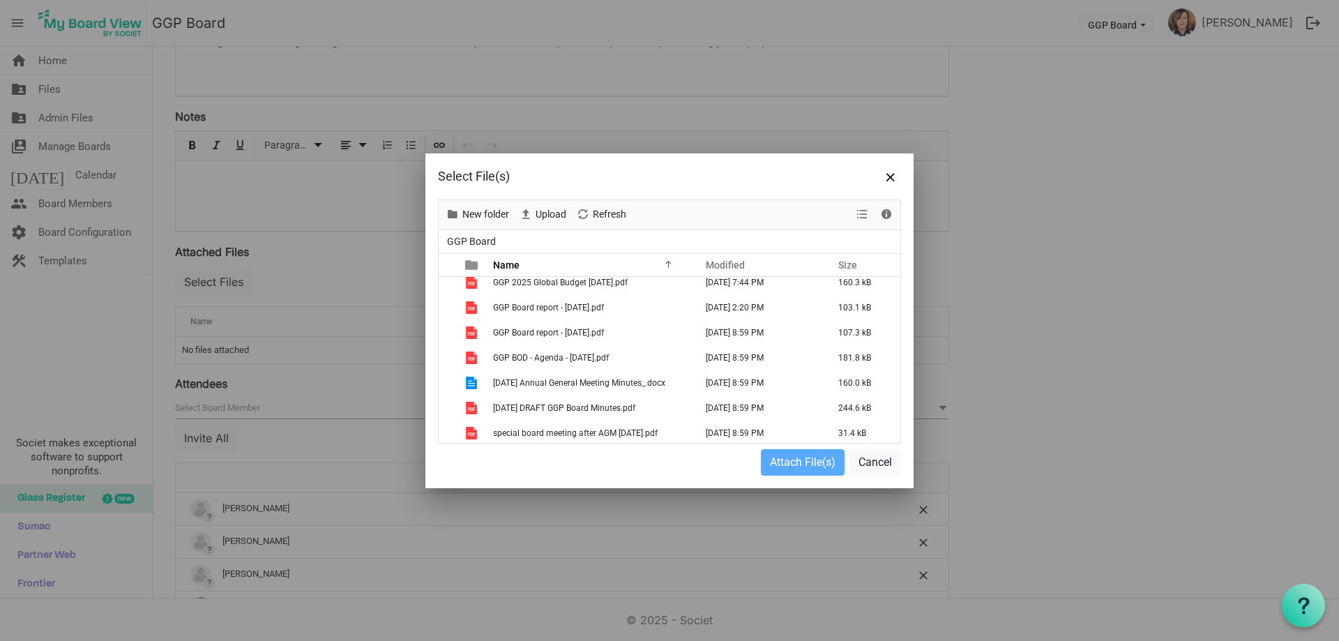
scroll to position [512, 0]
click at [877, 459] on button "Cancel" at bounding box center [876, 462] width 52 height 27
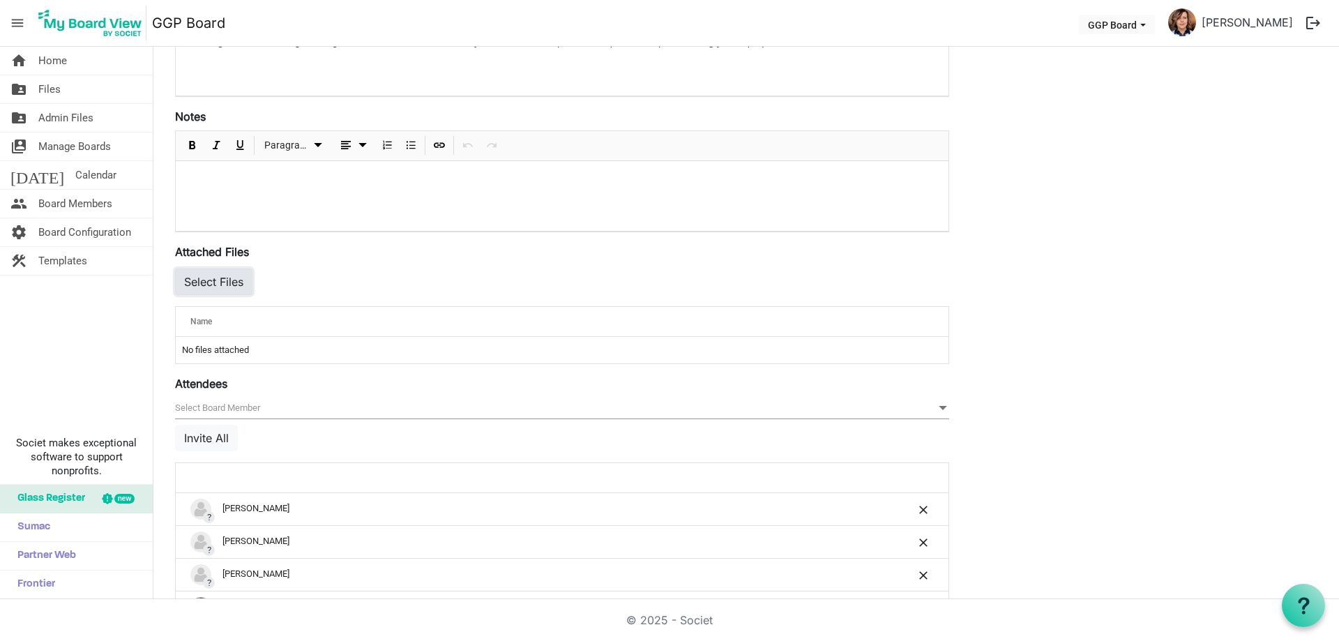
click at [230, 280] on button "Select Files" at bounding box center [213, 282] width 77 height 27
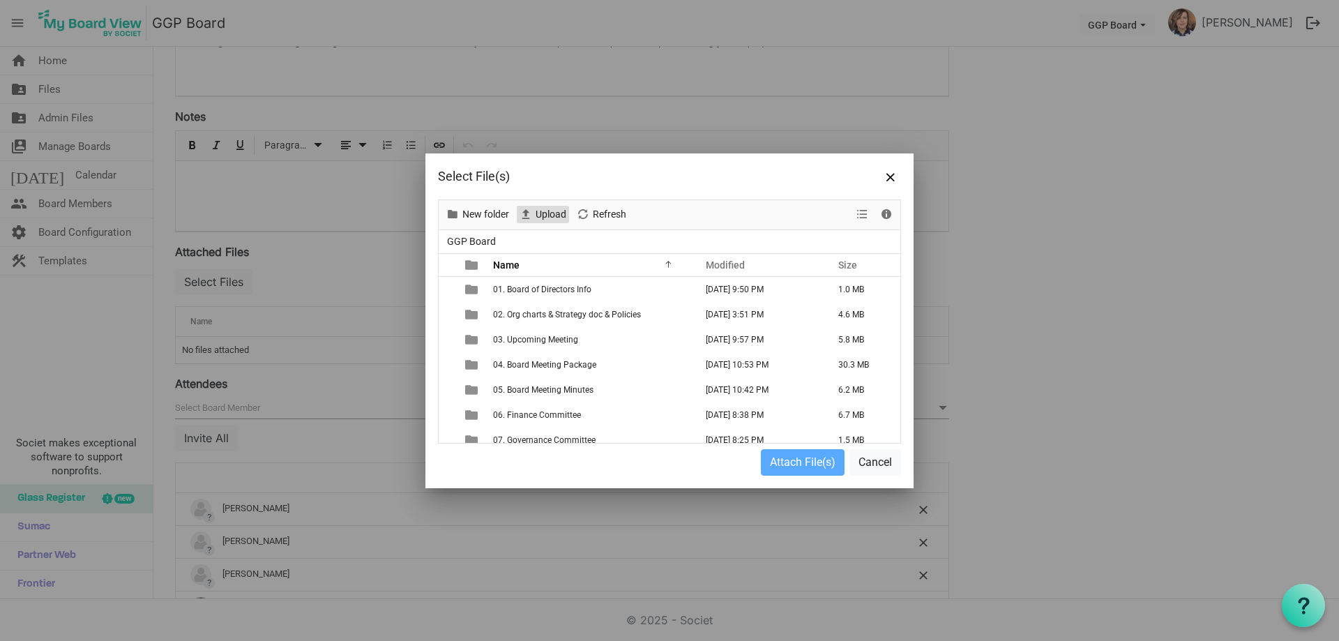
click at [543, 211] on span "Upload" at bounding box center [550, 214] width 33 height 17
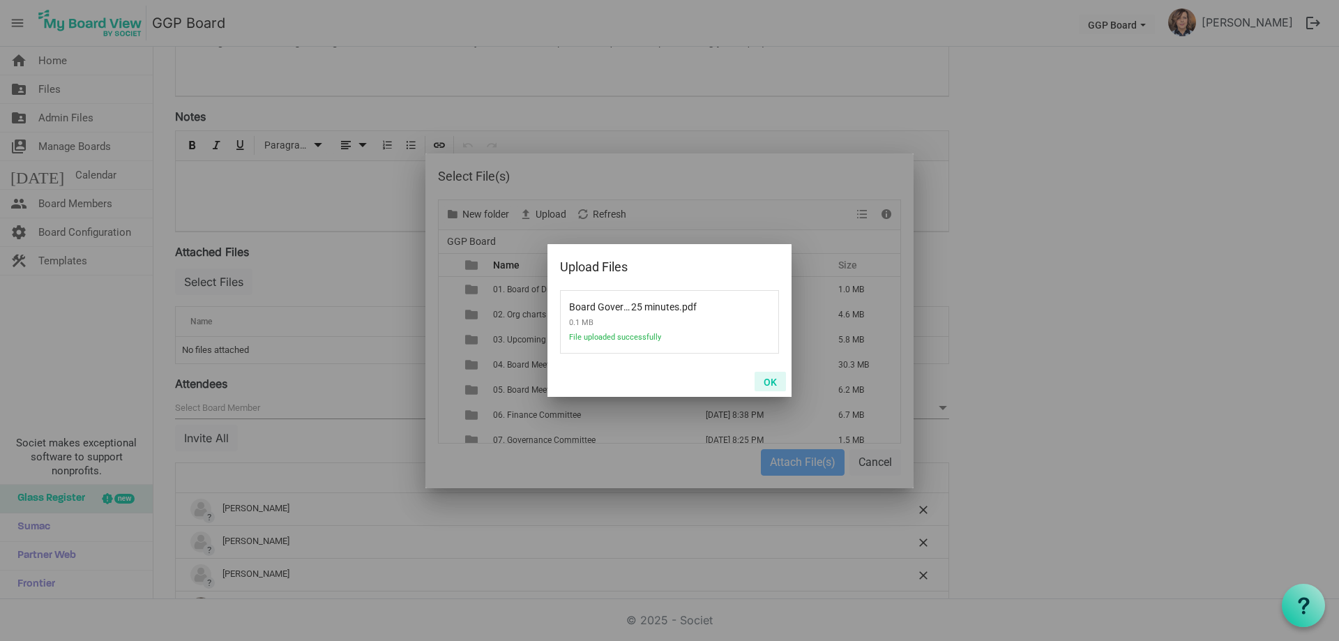
click at [774, 384] on button "OK" at bounding box center [770, 382] width 31 height 20
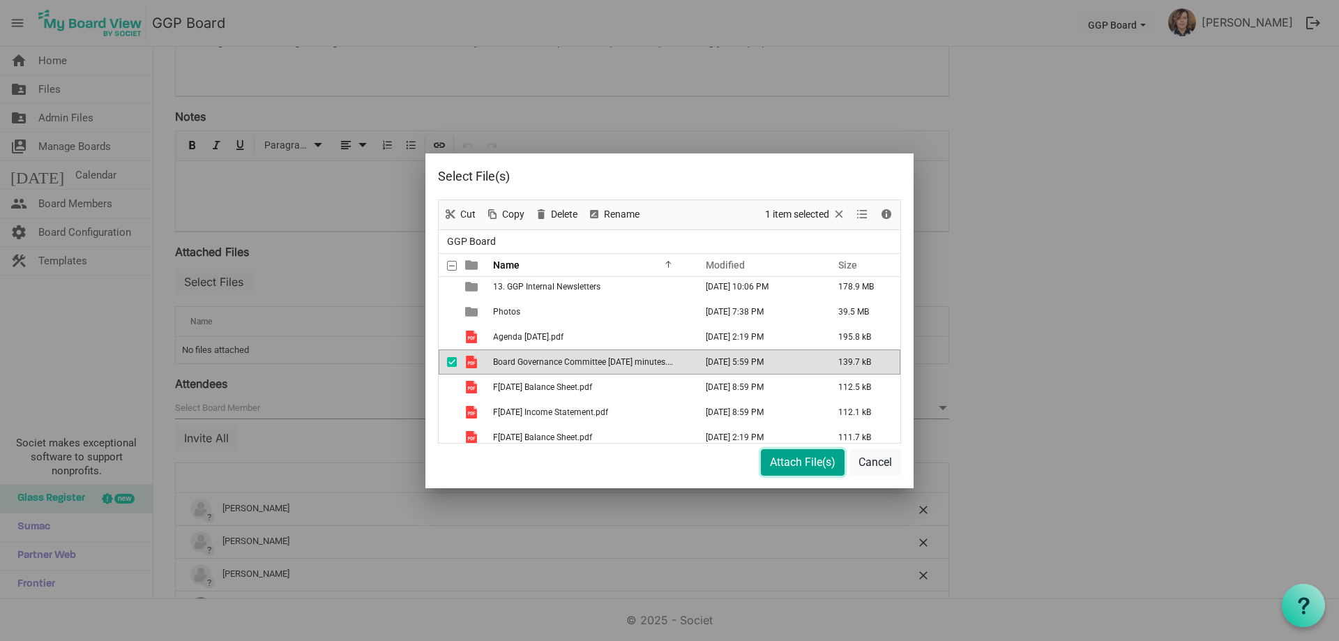
click at [820, 462] on button "Attach File(s)" at bounding box center [803, 462] width 84 height 27
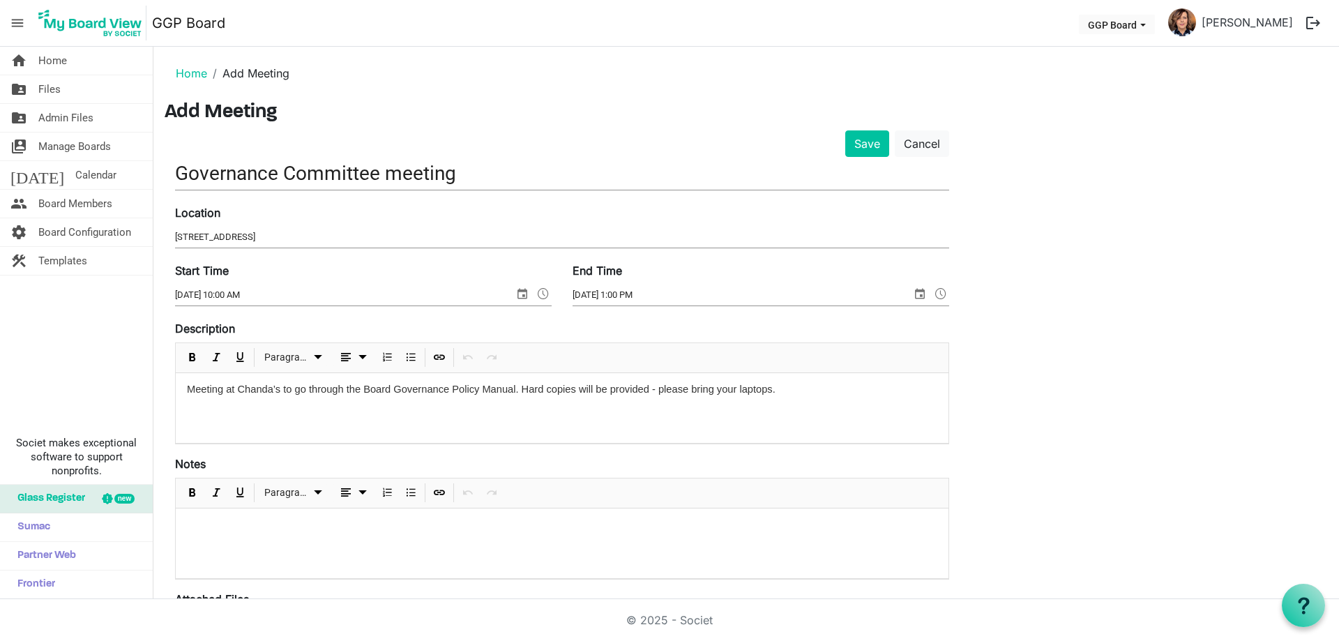
scroll to position [0, 0]
click at [864, 144] on button "Save" at bounding box center [867, 145] width 44 height 27
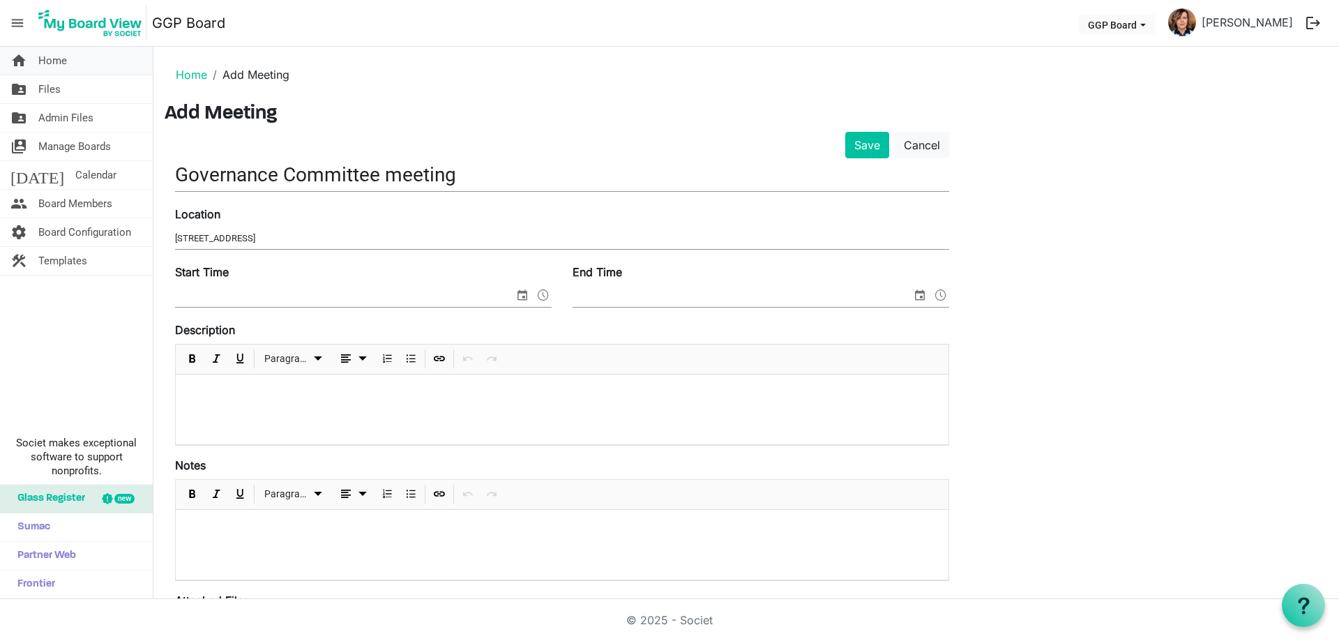
click at [60, 61] on span "Home" at bounding box center [52, 61] width 29 height 28
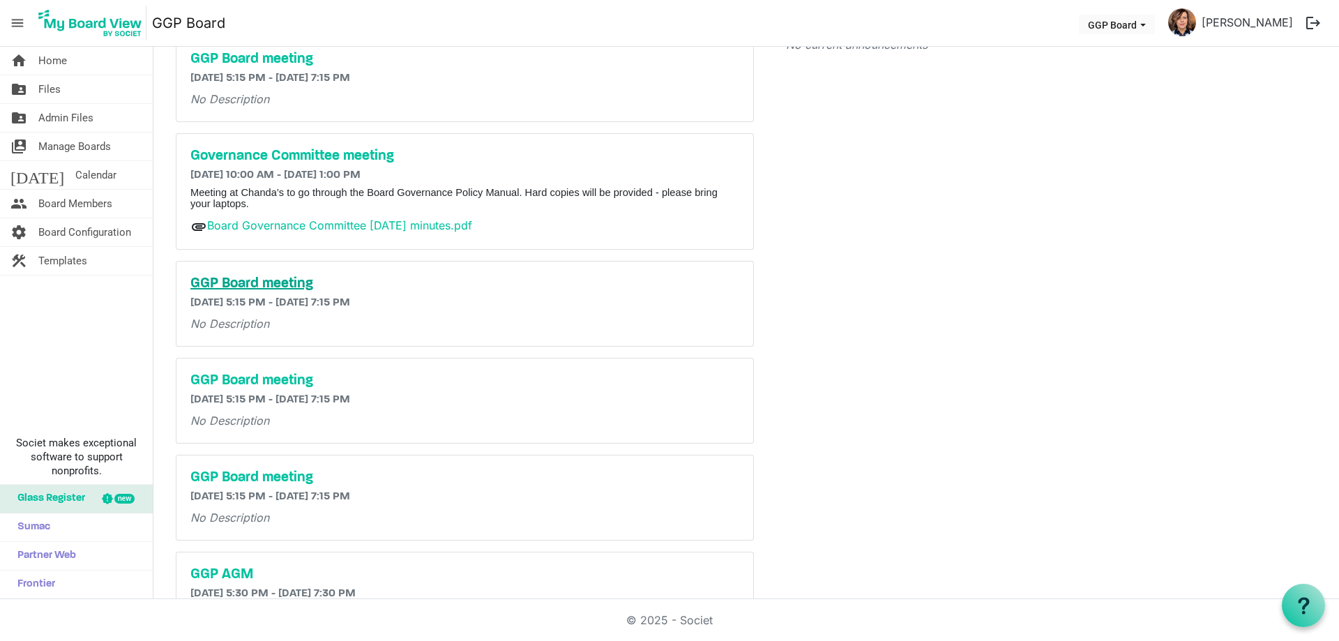
scroll to position [15, 0]
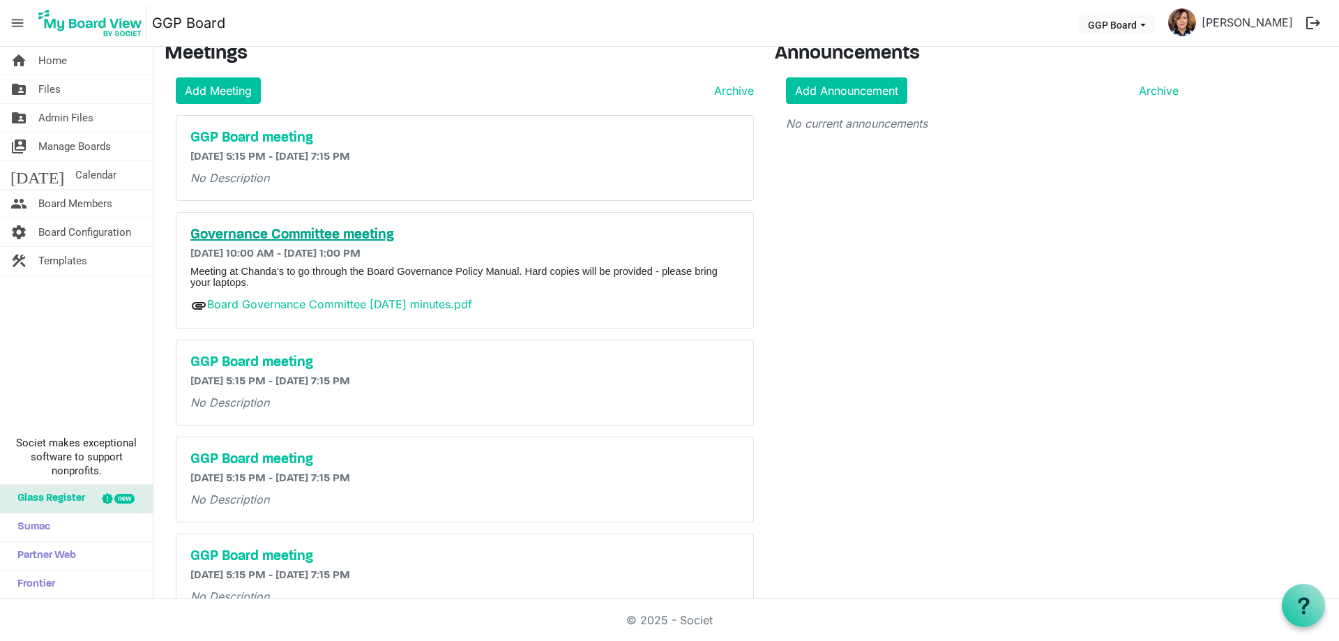
click at [324, 231] on h5 "Governance Committee meeting" at bounding box center [464, 235] width 549 height 17
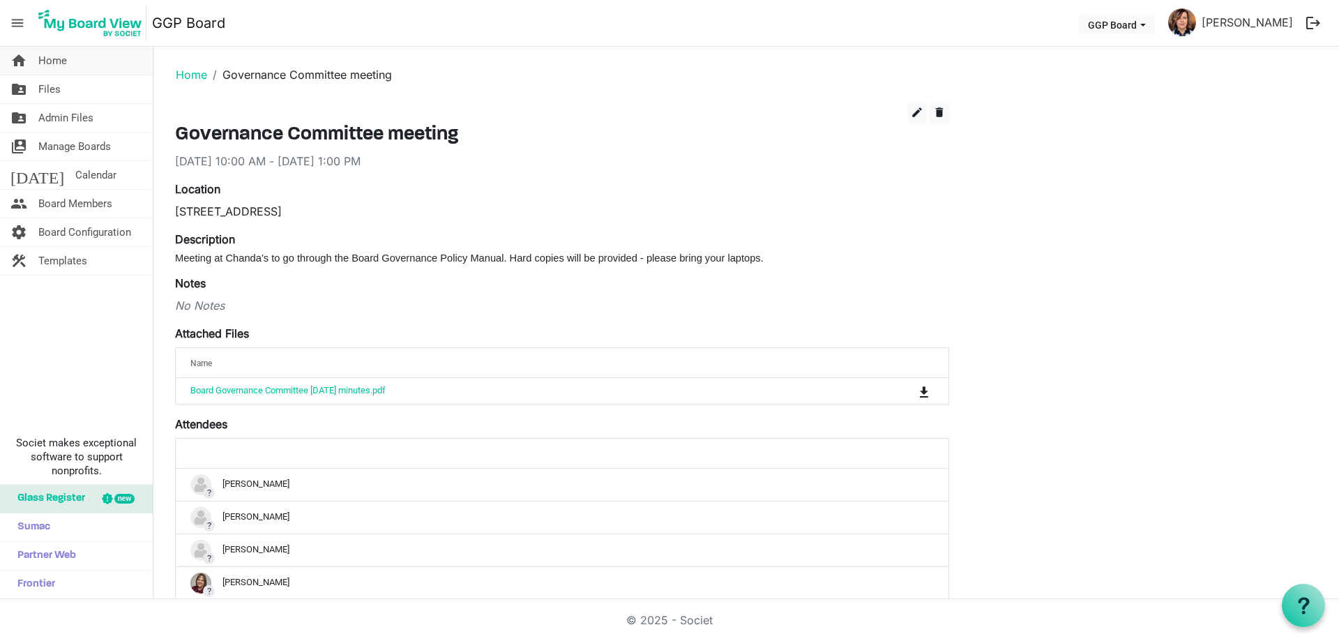
click at [64, 53] on span "Home" at bounding box center [52, 61] width 29 height 28
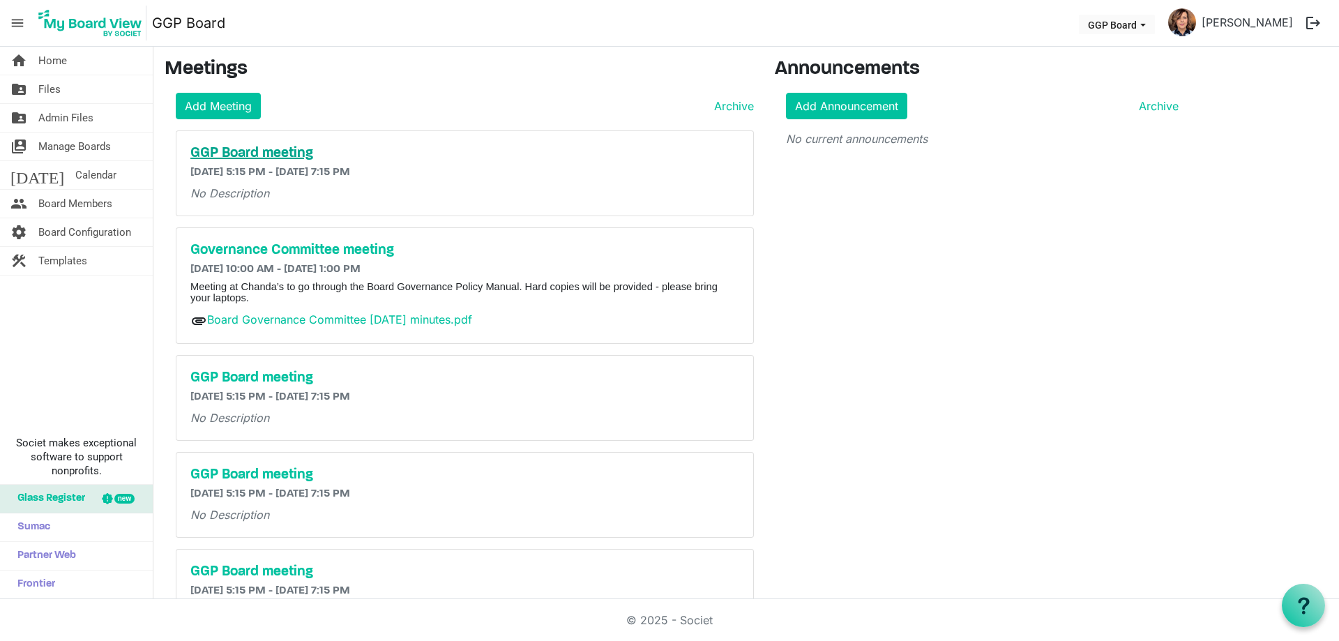
click at [265, 147] on h5 "GGP Board meeting" at bounding box center [464, 153] width 549 height 17
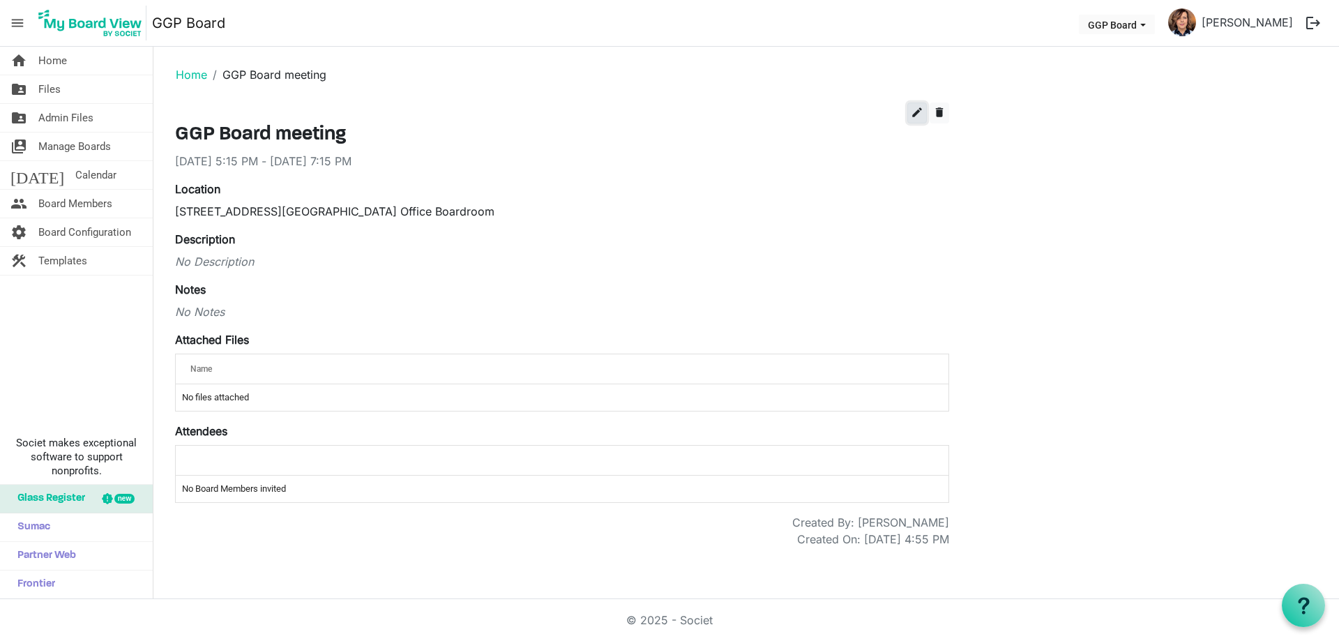
click at [917, 112] on span "edit" at bounding box center [917, 112] width 13 height 13
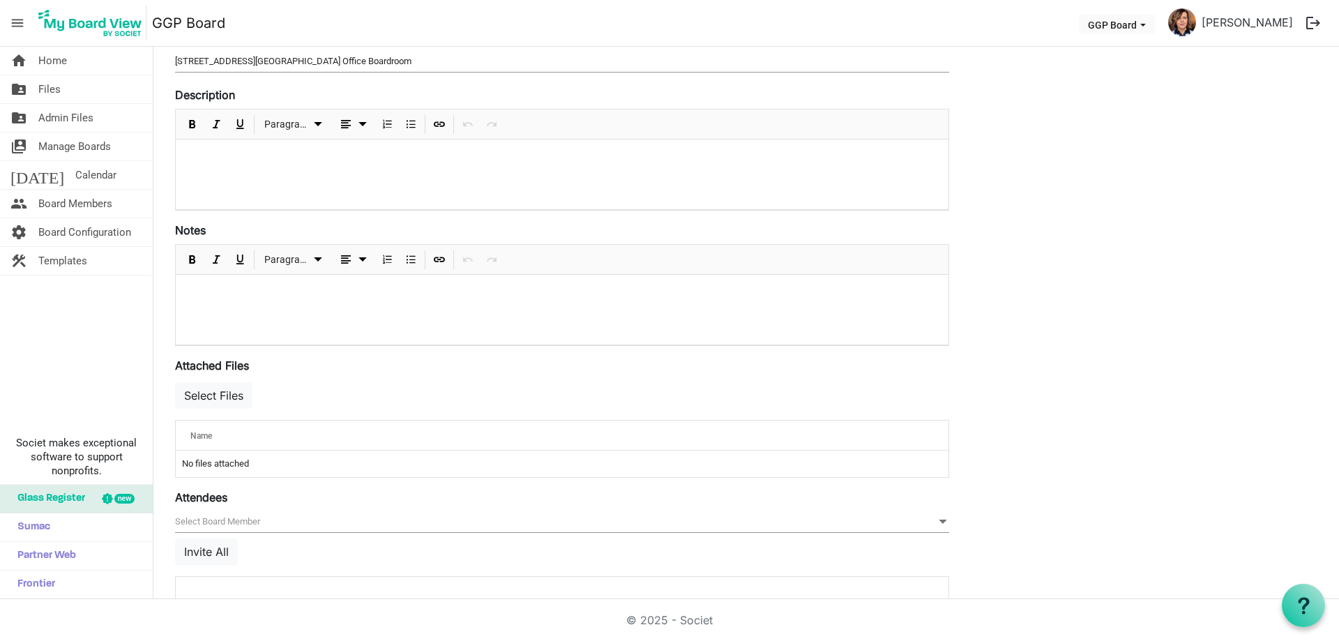
scroll to position [209, 0]
click at [223, 391] on button "Select Files" at bounding box center [213, 392] width 77 height 27
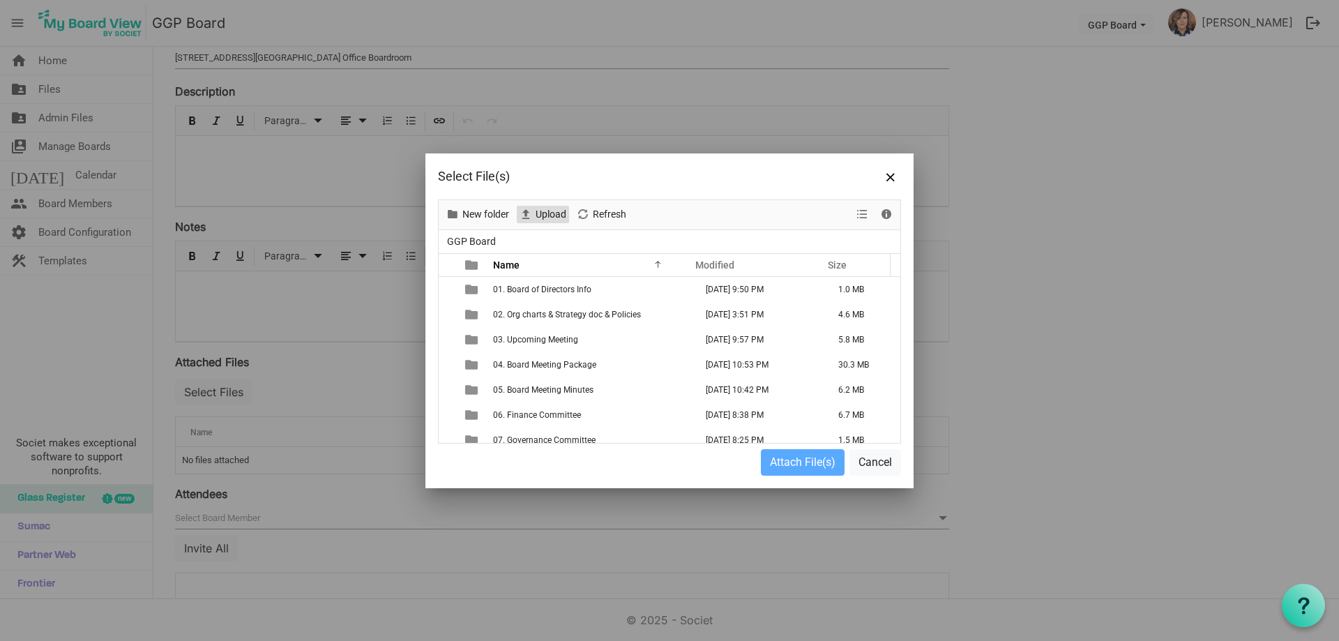
click at [546, 210] on span "Upload" at bounding box center [550, 214] width 33 height 17
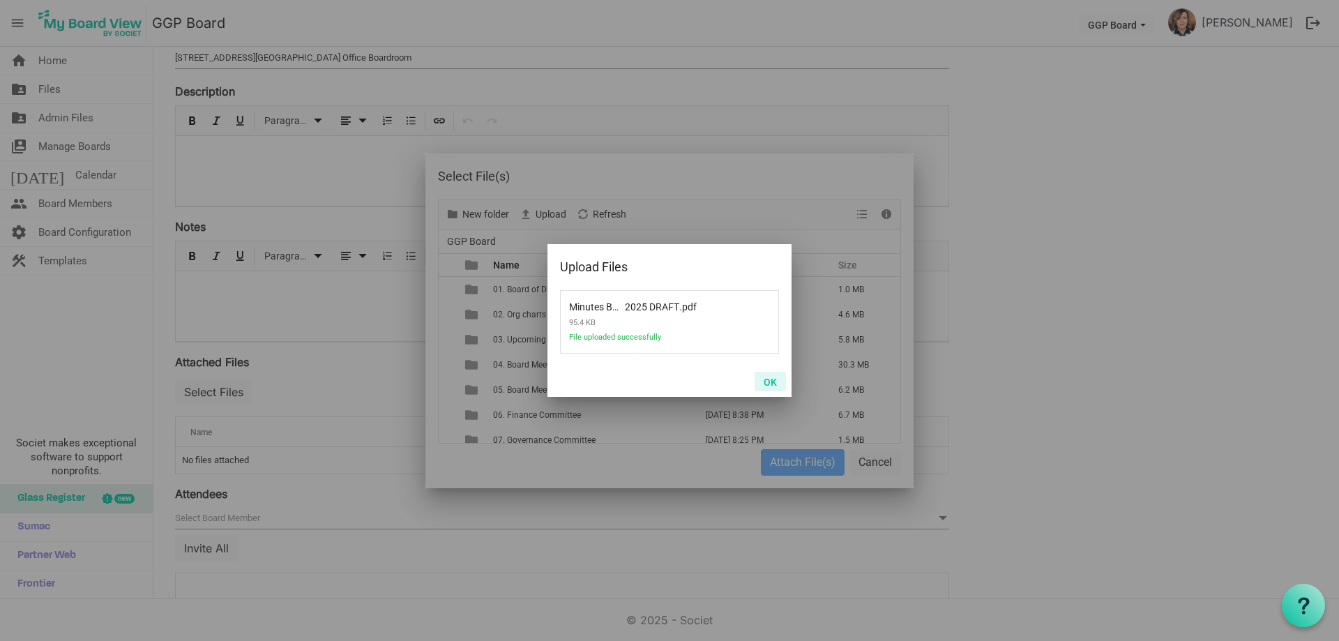
click at [774, 383] on button "OK" at bounding box center [770, 382] width 31 height 20
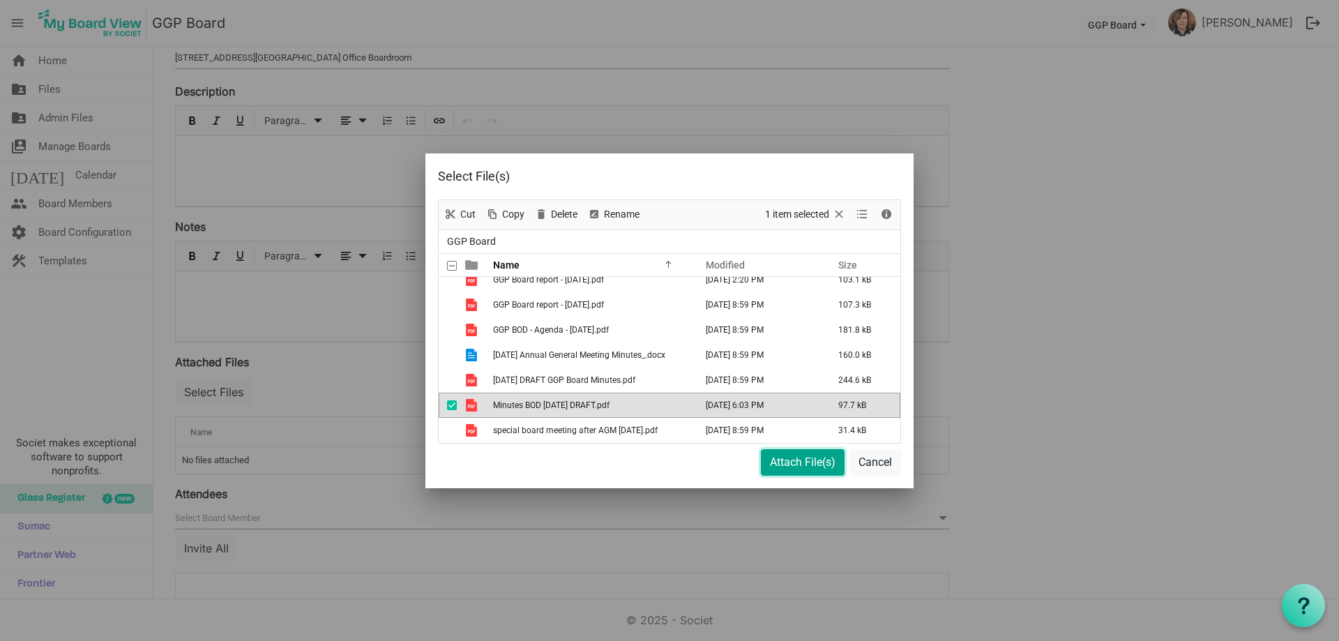
click at [800, 464] on button "Attach File(s)" at bounding box center [803, 462] width 84 height 27
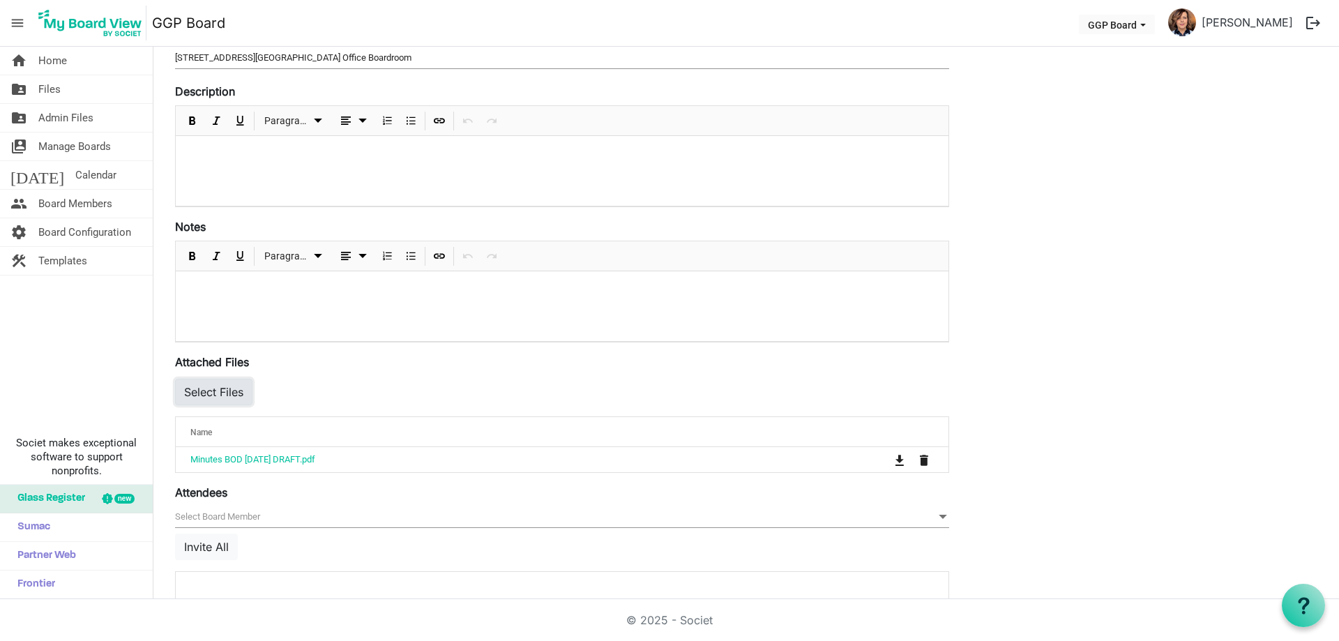
click at [229, 391] on button "Select Files" at bounding box center [213, 392] width 77 height 27
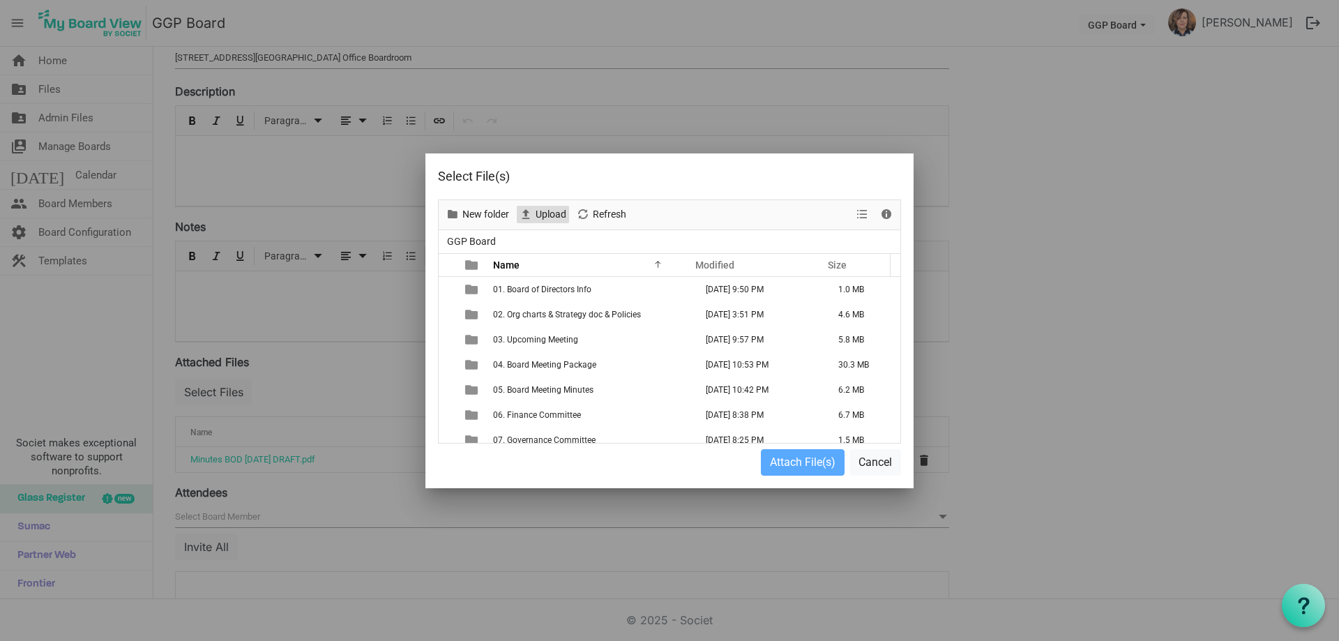
click at [557, 213] on span "Upload" at bounding box center [550, 214] width 33 height 17
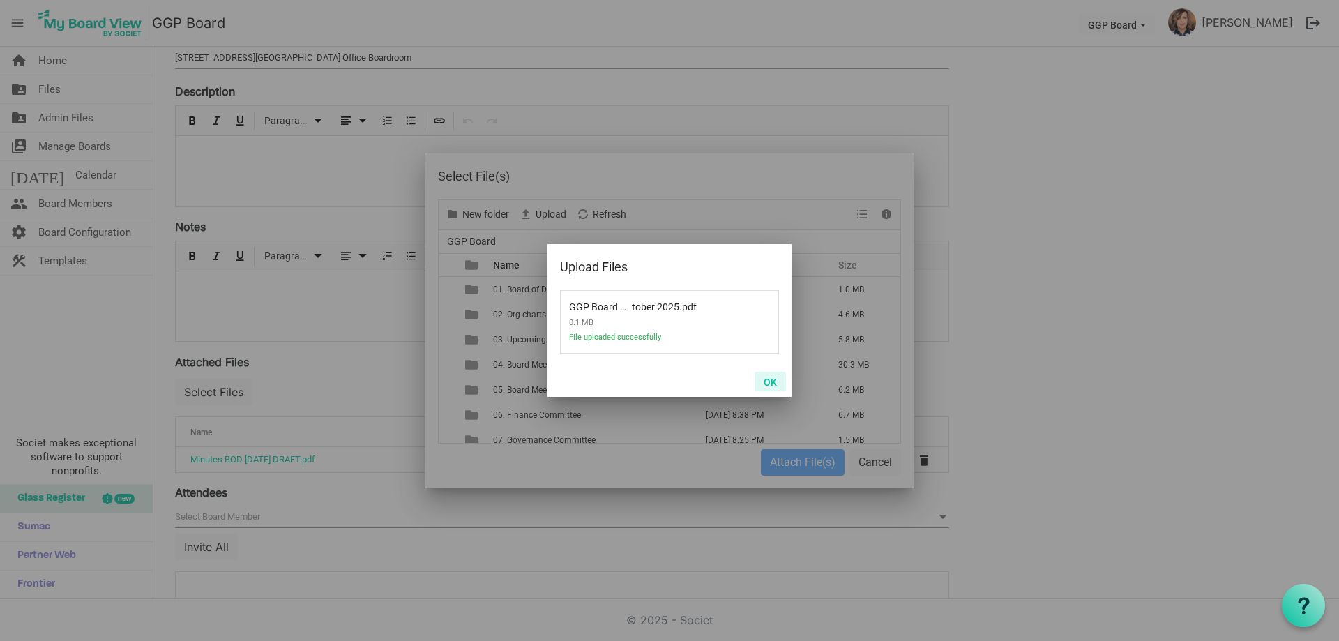
click at [773, 383] on button "OK" at bounding box center [770, 382] width 31 height 20
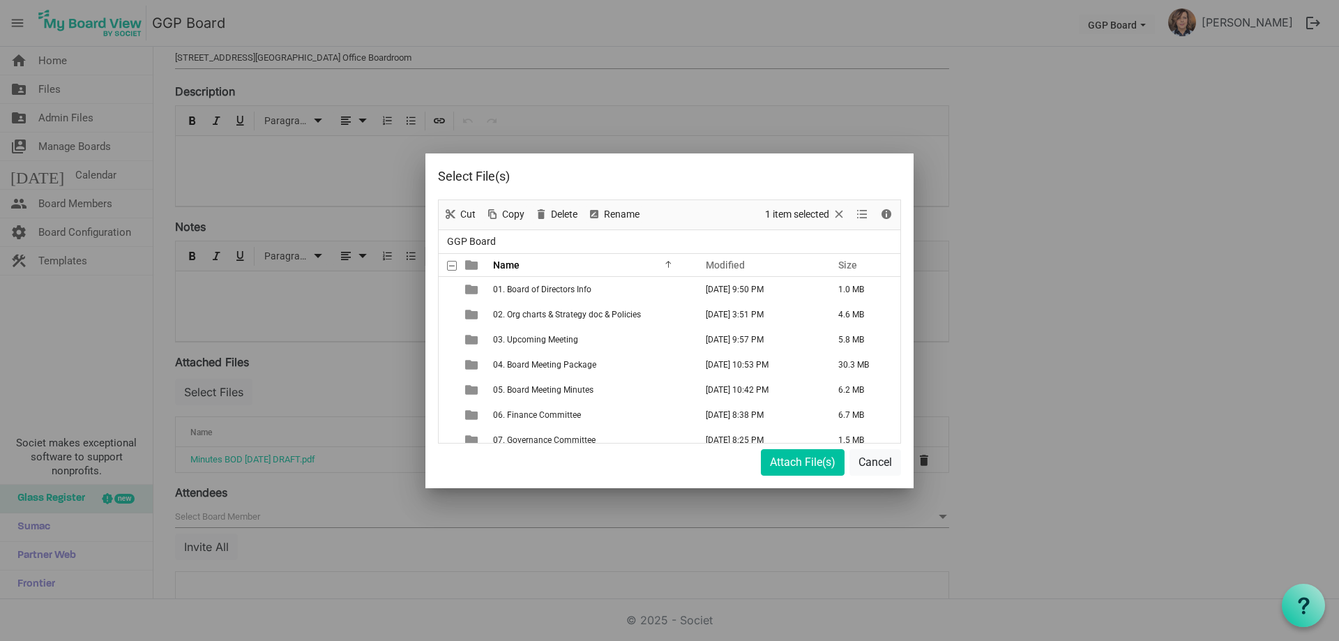
scroll to position [530, 0]
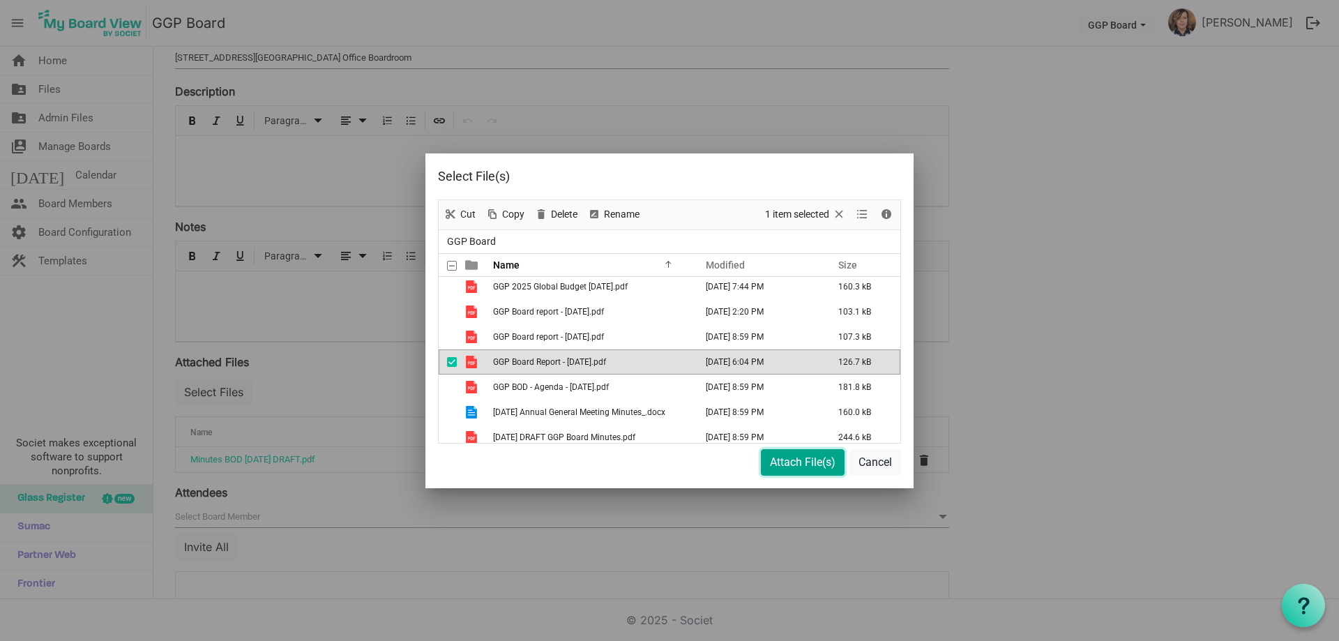
click at [808, 467] on button "Attach File(s)" at bounding box center [803, 462] width 84 height 27
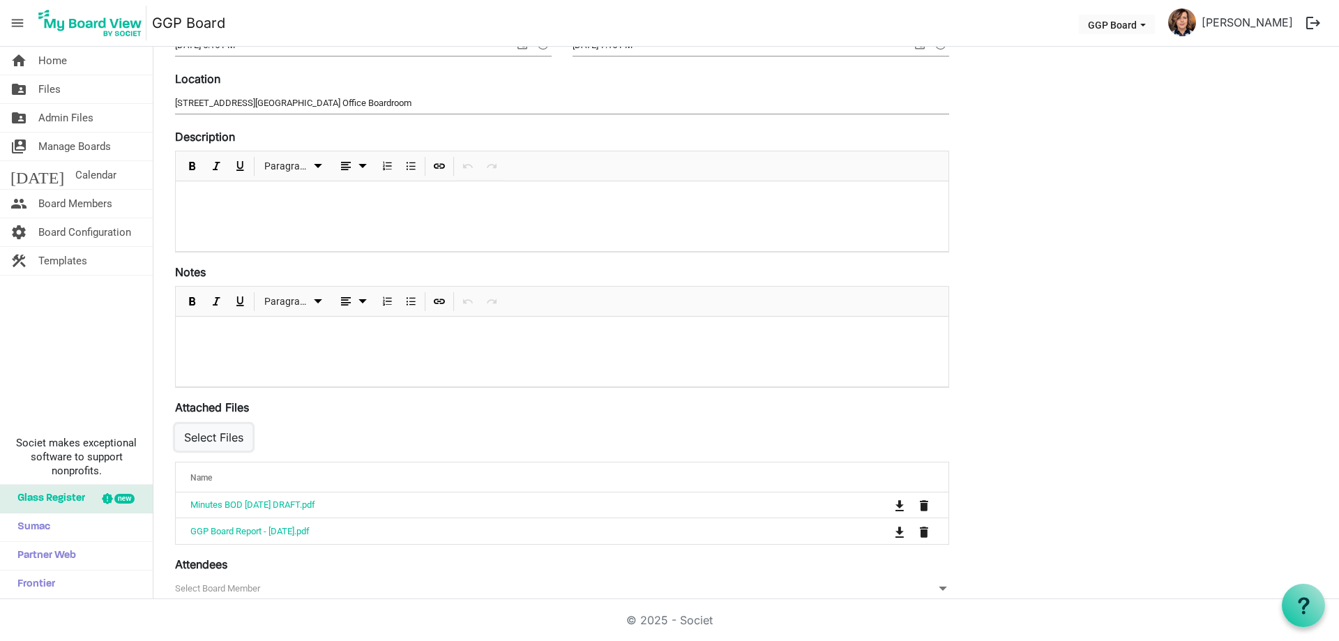
scroll to position [140, 0]
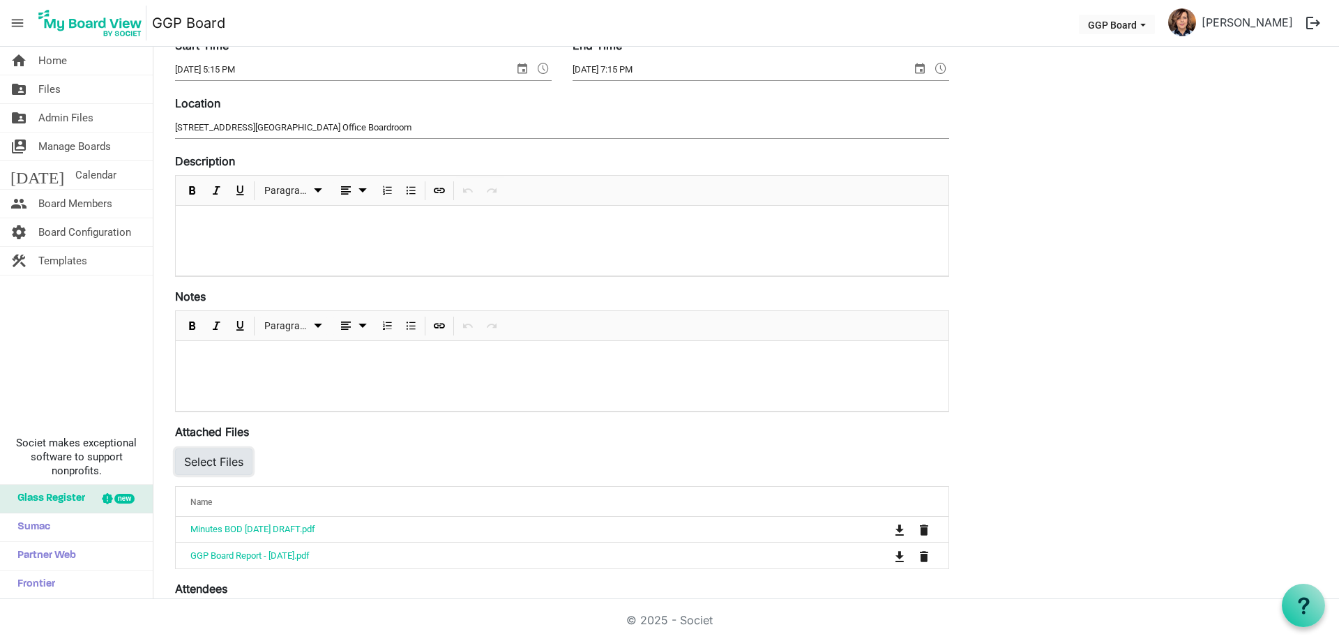
click at [222, 462] on button "Select Files" at bounding box center [213, 462] width 77 height 27
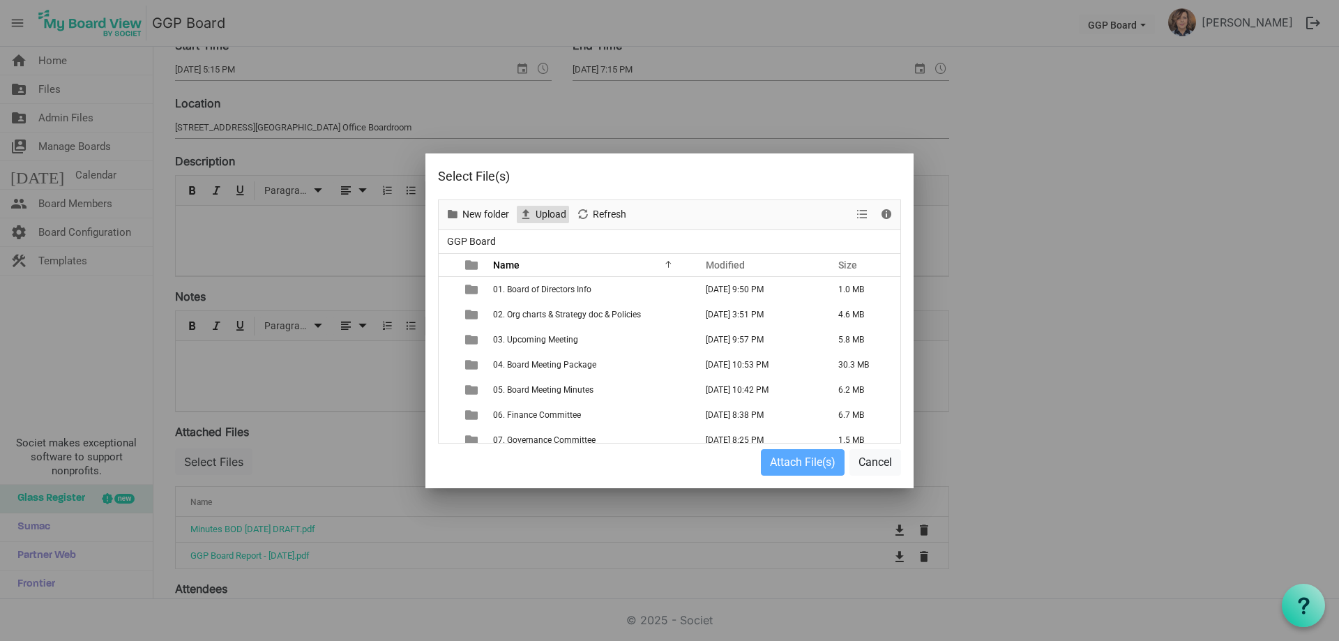
click at [547, 213] on span "Upload" at bounding box center [550, 214] width 33 height 17
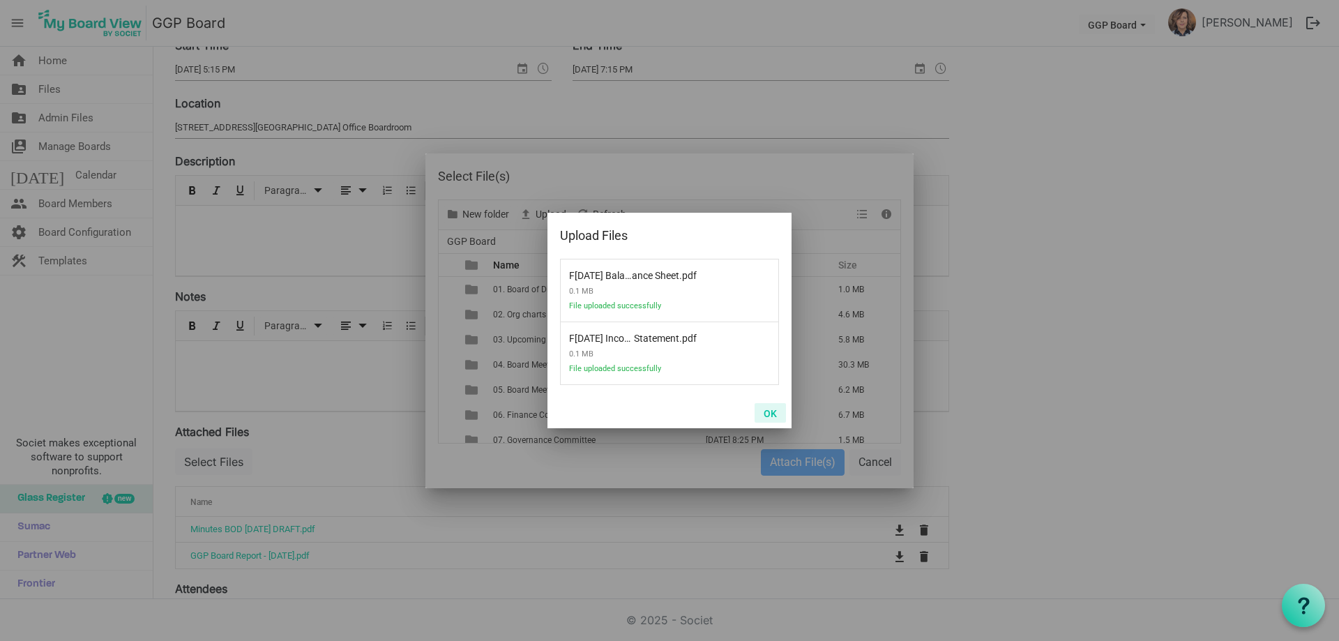
click at [765, 406] on button "OK" at bounding box center [770, 413] width 31 height 20
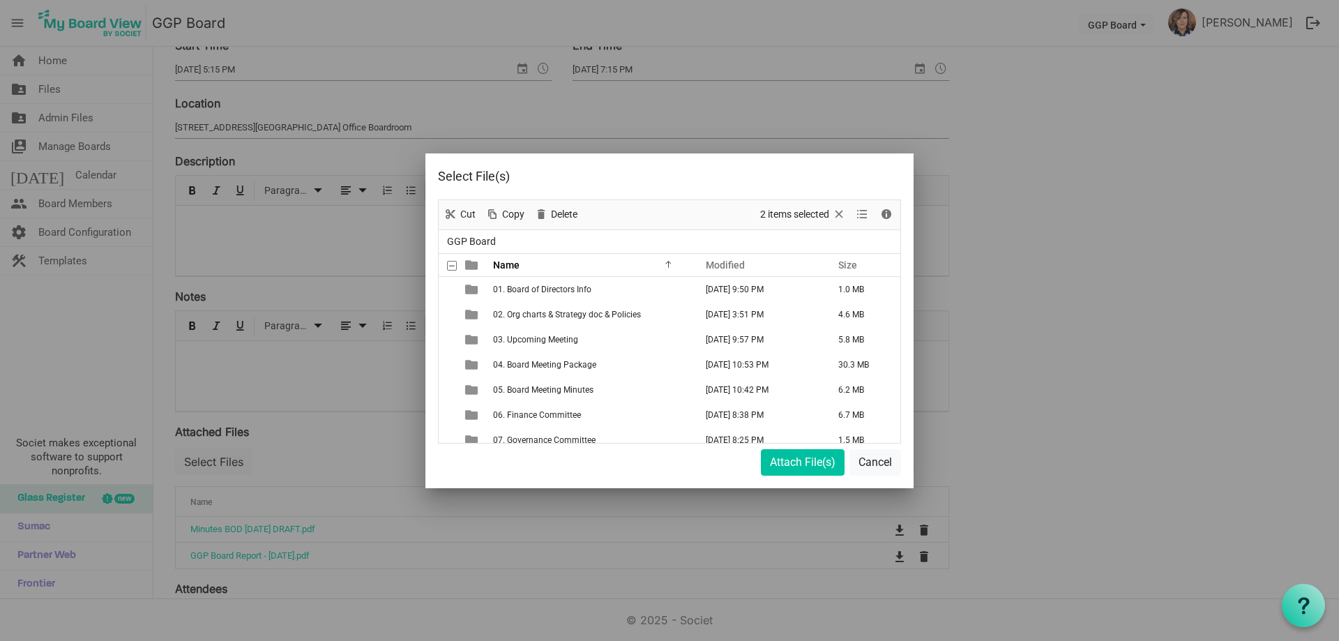
scroll to position [405, 0]
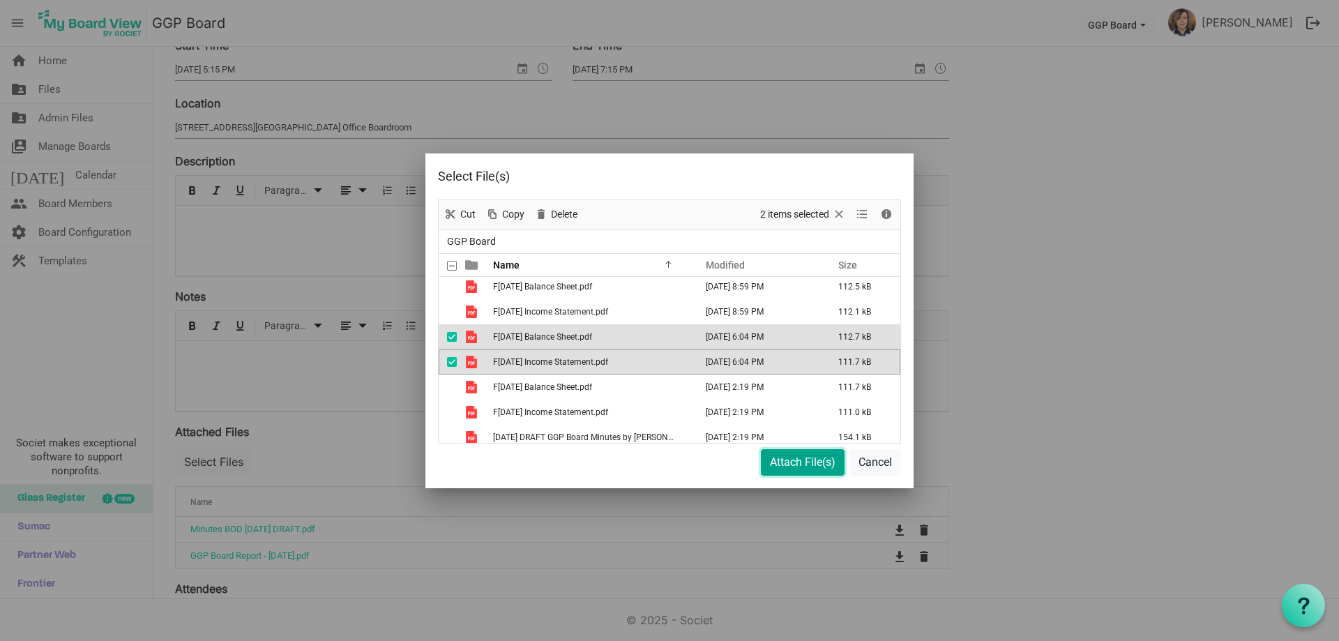
click at [805, 465] on button "Attach File(s)" at bounding box center [803, 462] width 84 height 27
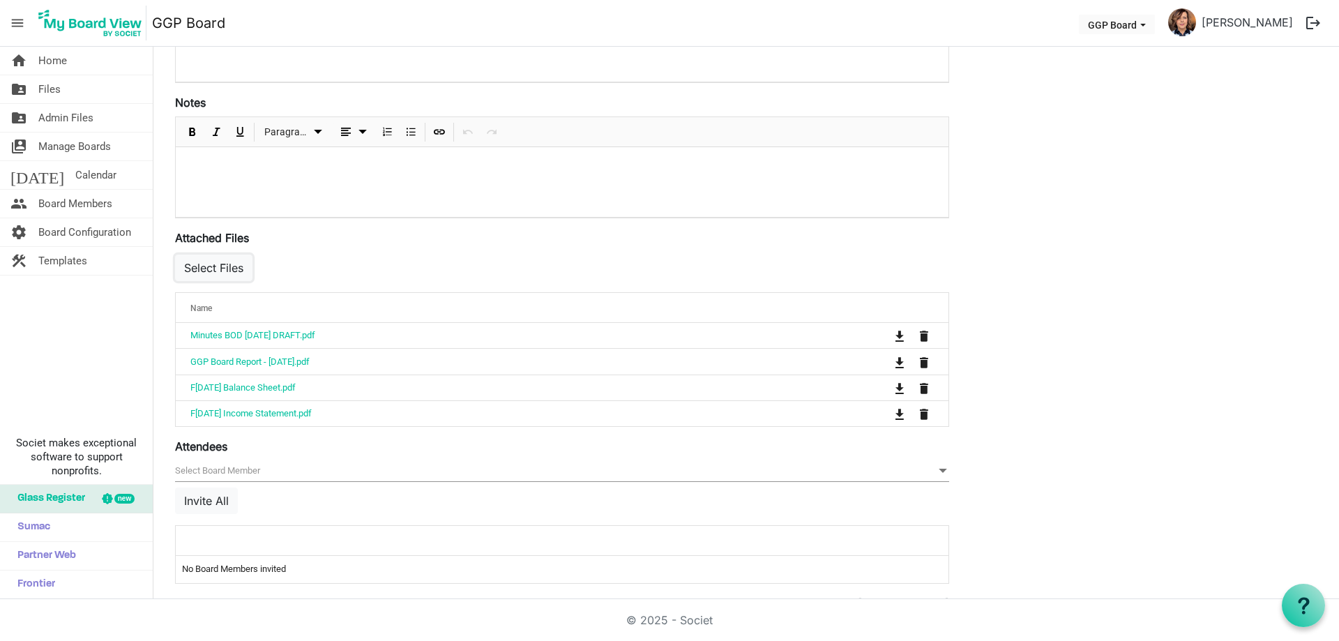
scroll to position [349, 0]
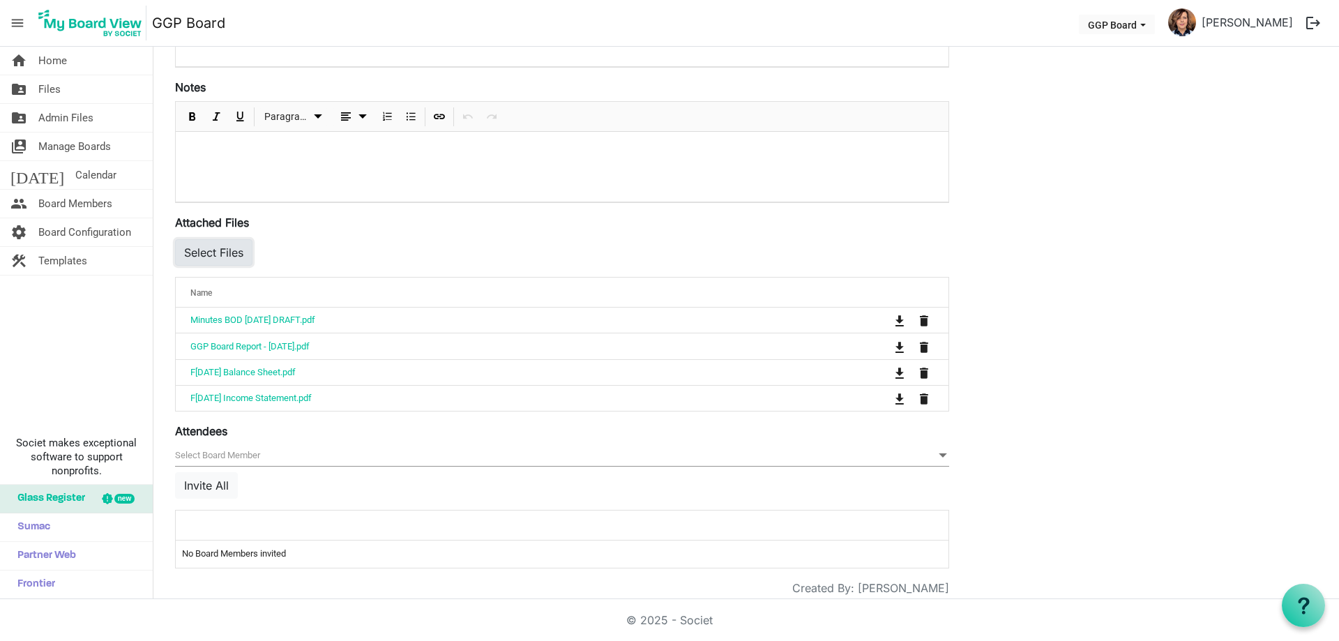
click at [227, 250] on button "Select Files" at bounding box center [213, 252] width 77 height 27
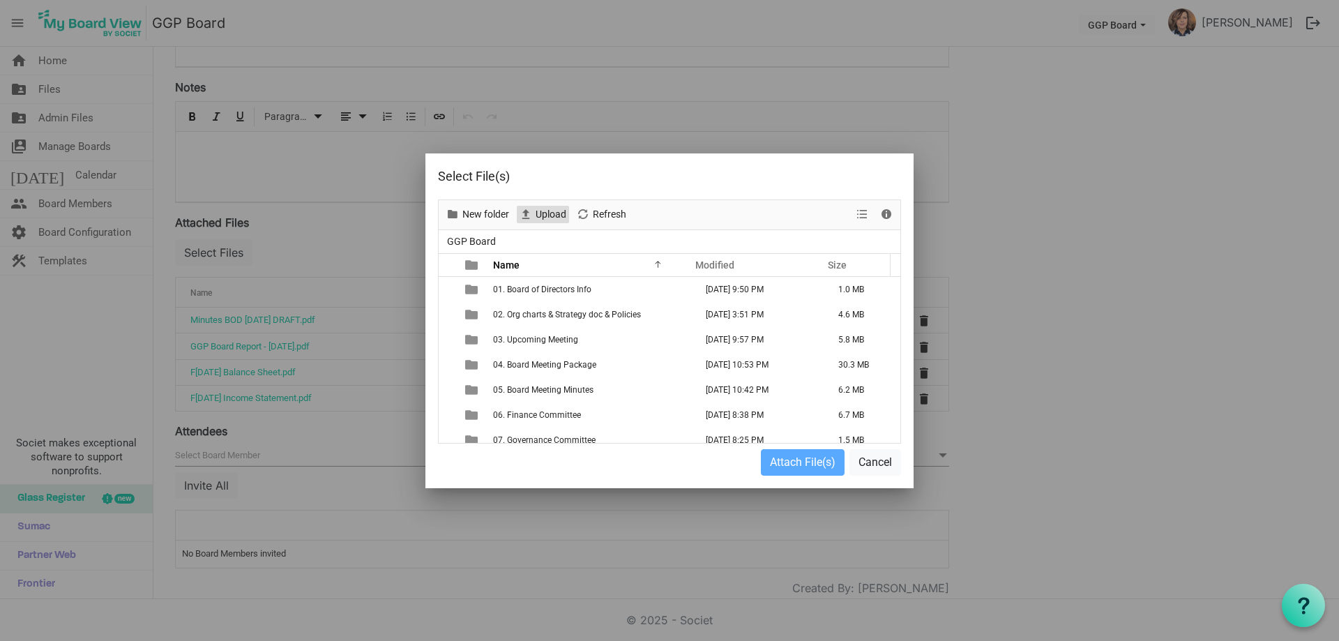
click at [548, 211] on span "Upload" at bounding box center [550, 214] width 33 height 17
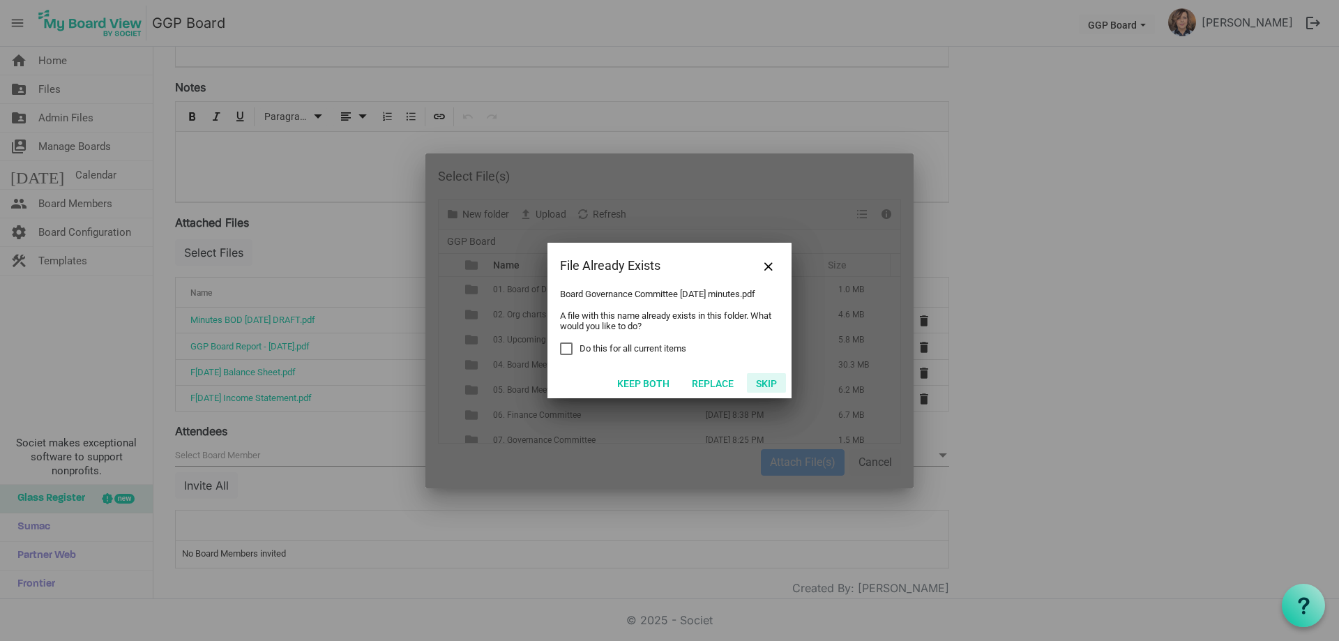
click at [770, 388] on button "Skip" at bounding box center [766, 383] width 39 height 20
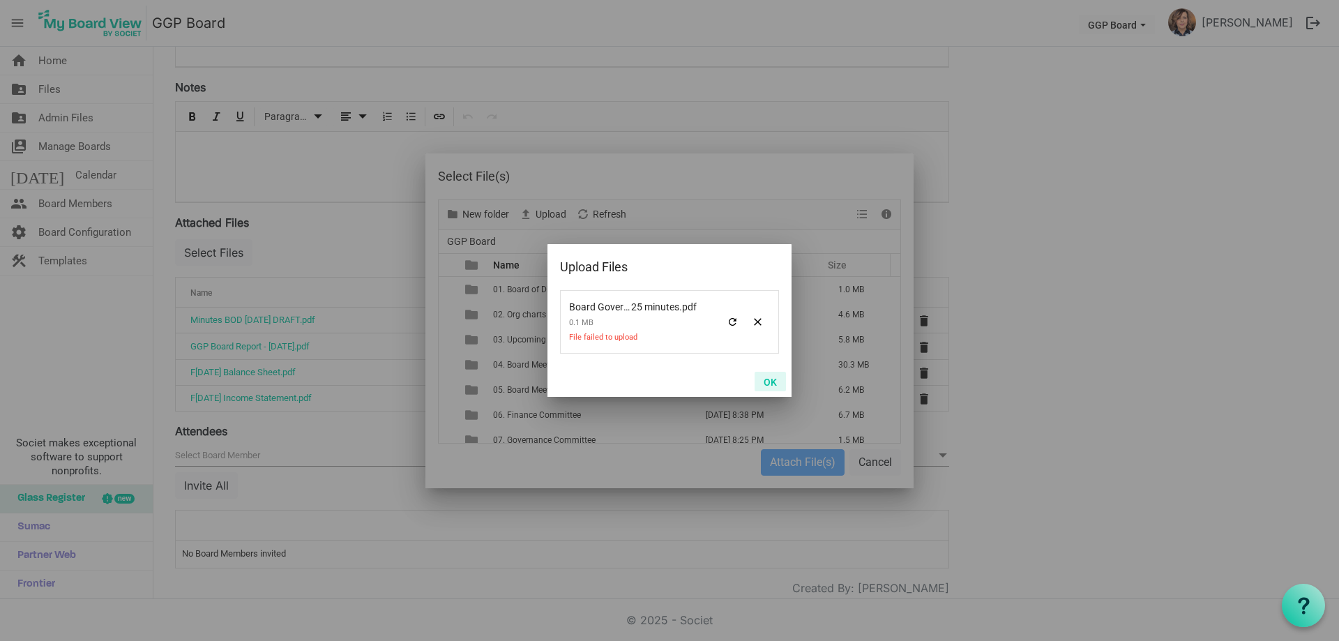
click at [777, 377] on button "OK" at bounding box center [770, 382] width 31 height 20
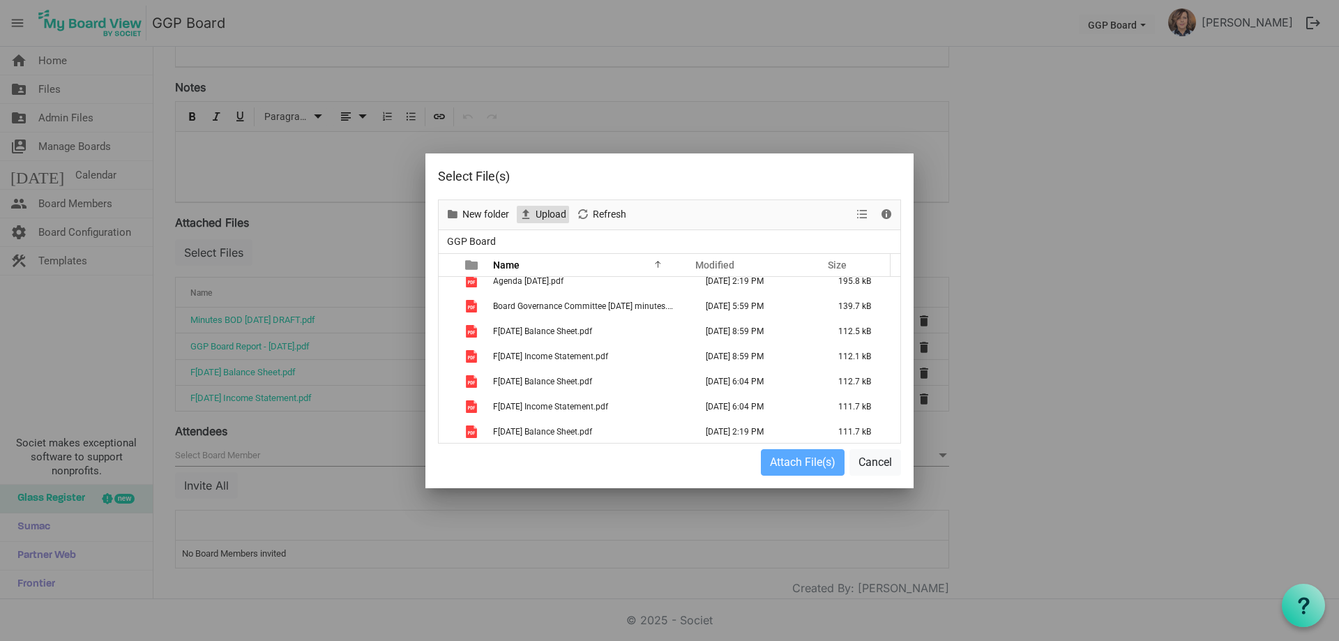
scroll to position [359, 0]
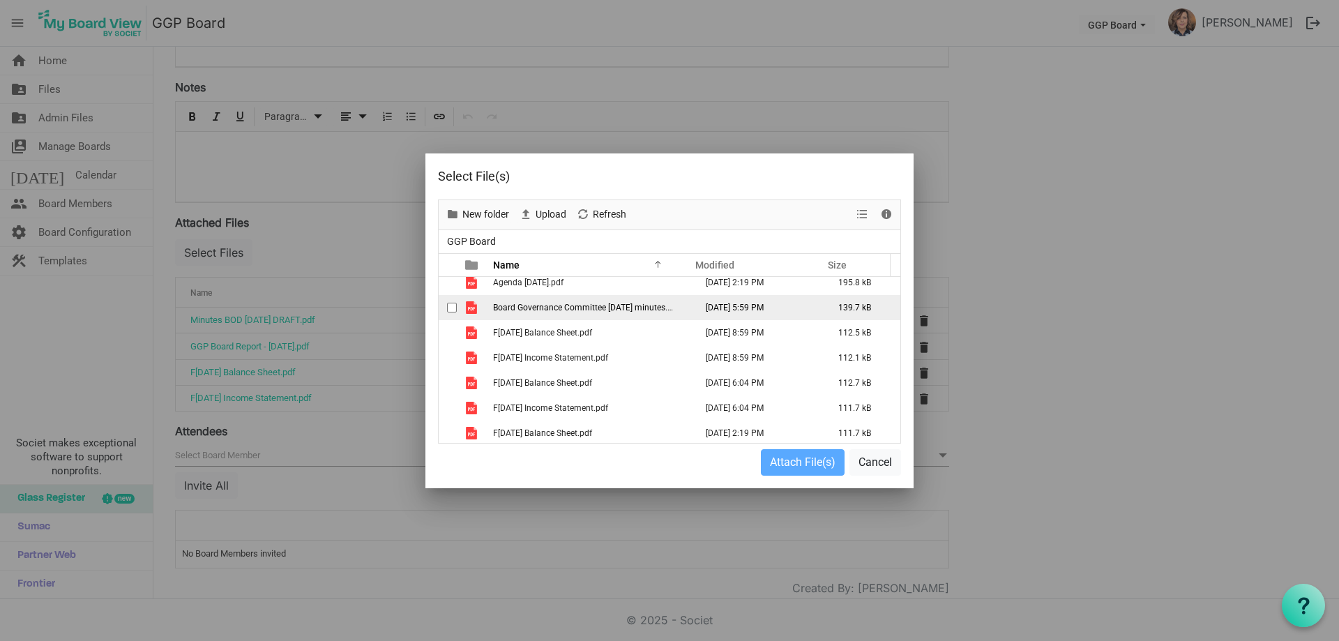
click at [628, 310] on span "Board Governance Committee [DATE] minutes.pdf" at bounding box center [586, 308] width 187 height 10
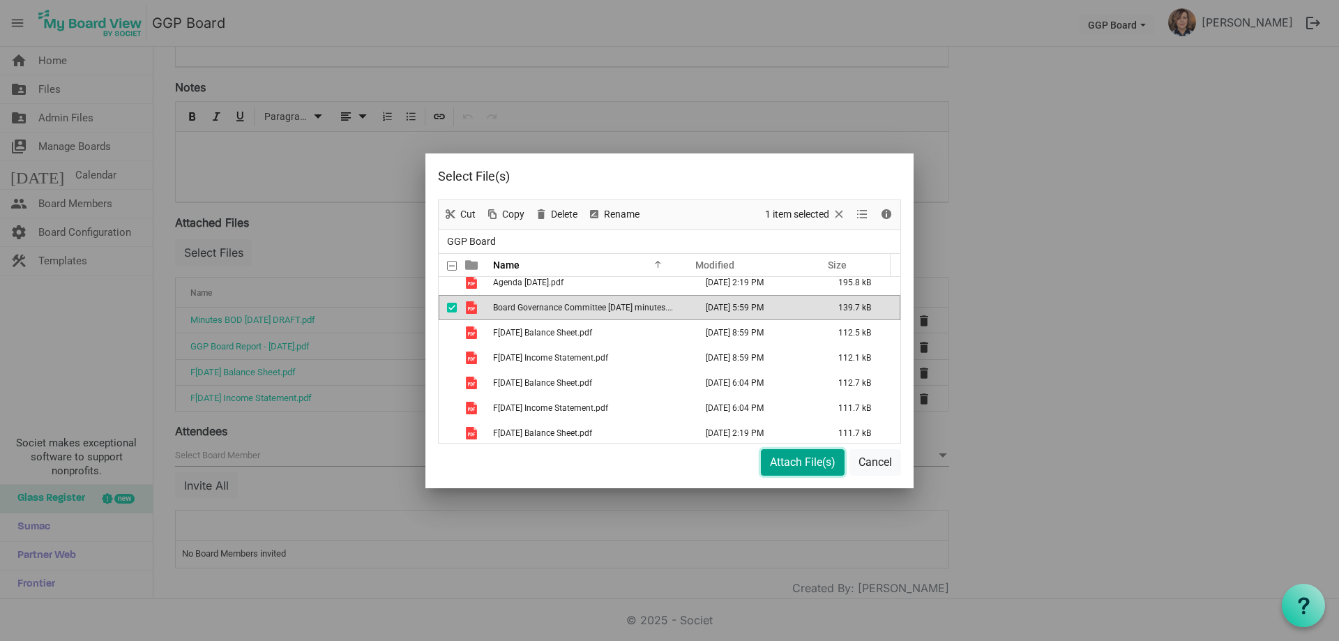
click at [805, 457] on button "Attach File(s)" at bounding box center [803, 462] width 84 height 27
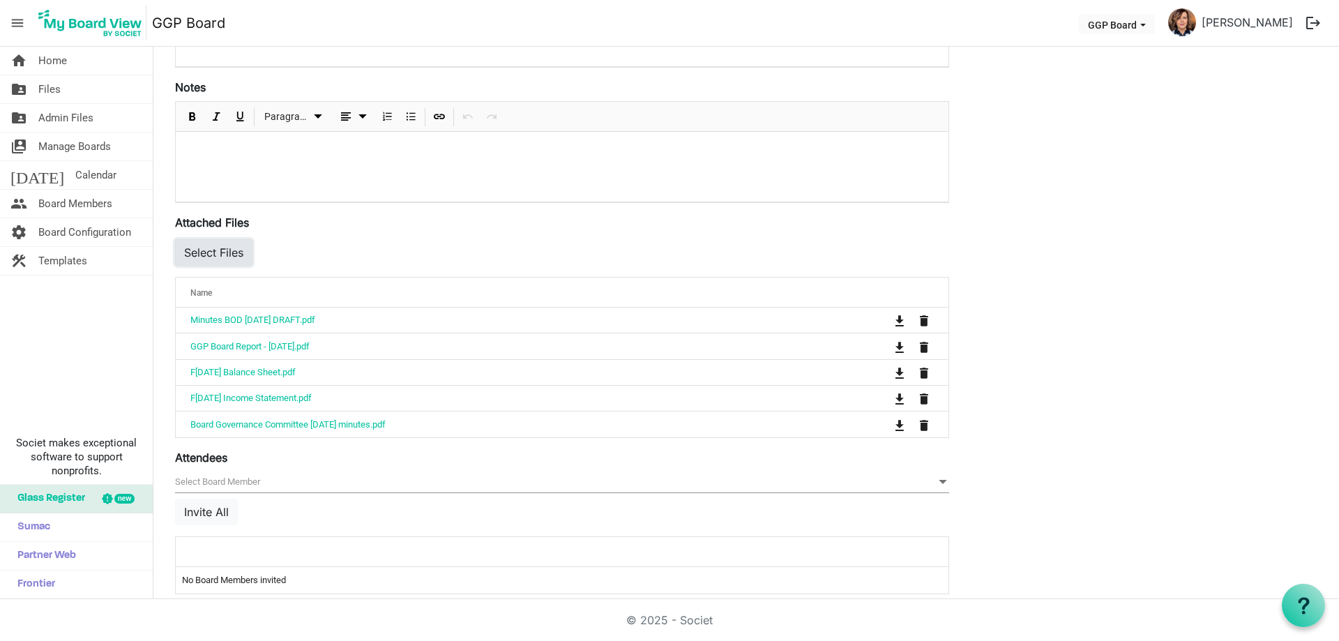
click at [218, 245] on button "Select Files" at bounding box center [213, 252] width 77 height 27
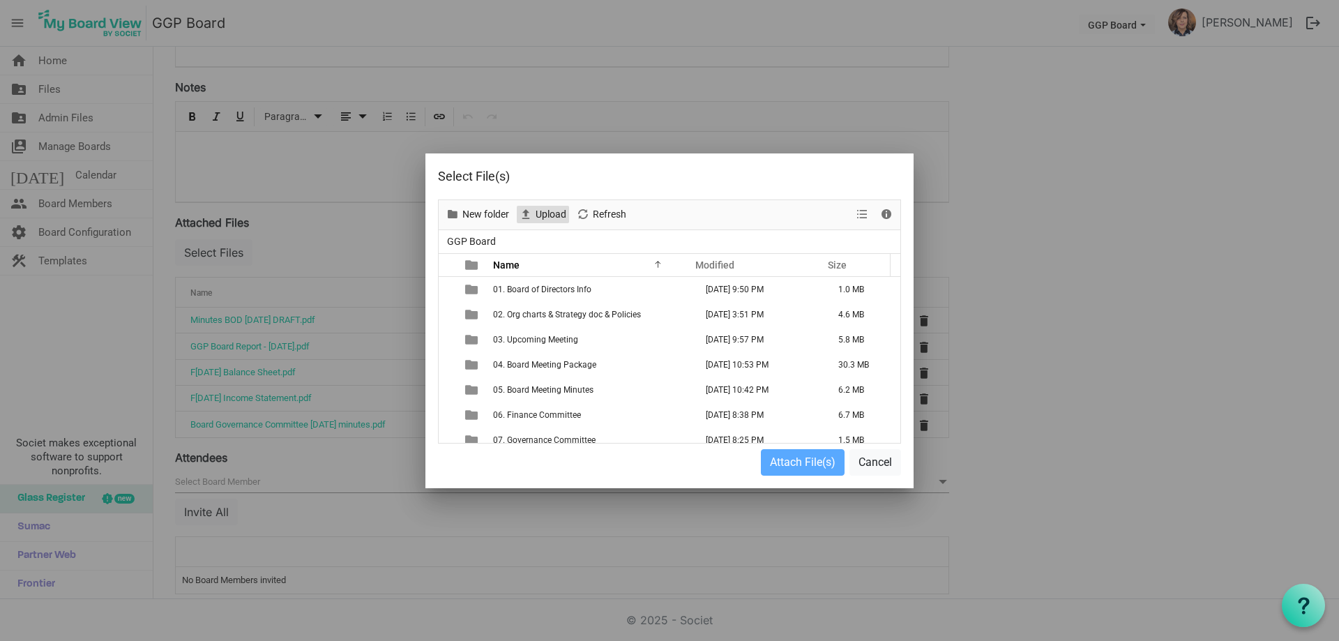
click at [541, 213] on span "Upload" at bounding box center [550, 214] width 33 height 17
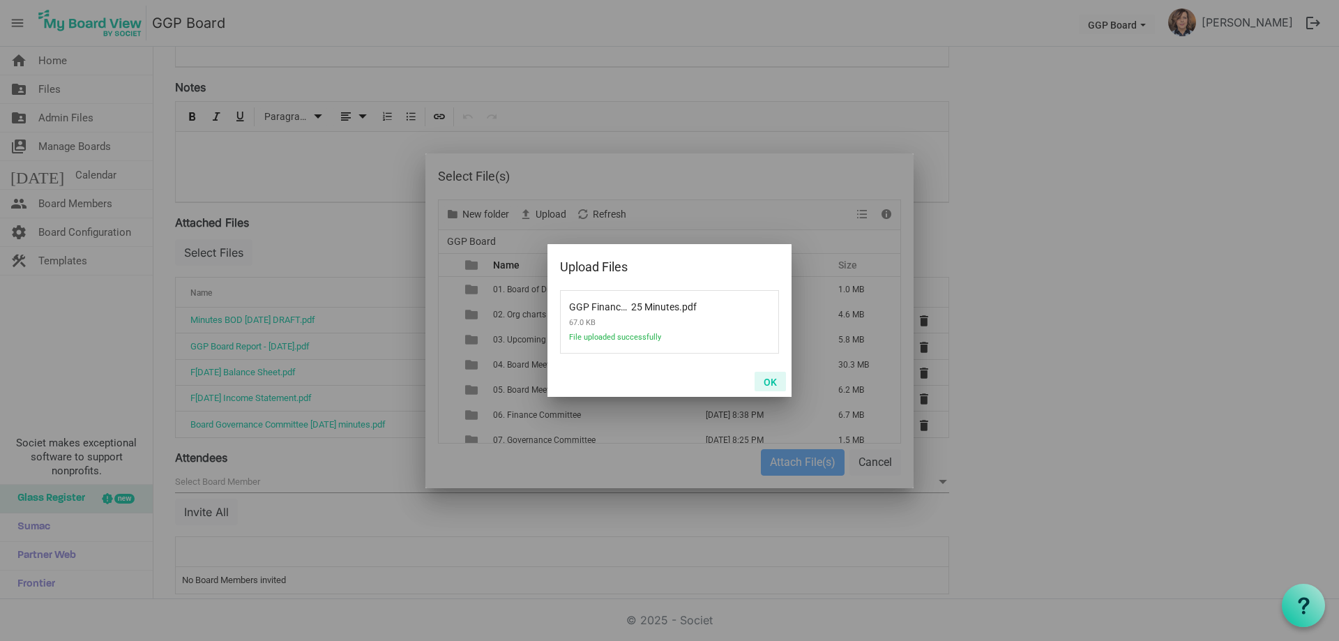
click at [775, 384] on button "OK" at bounding box center [770, 382] width 31 height 20
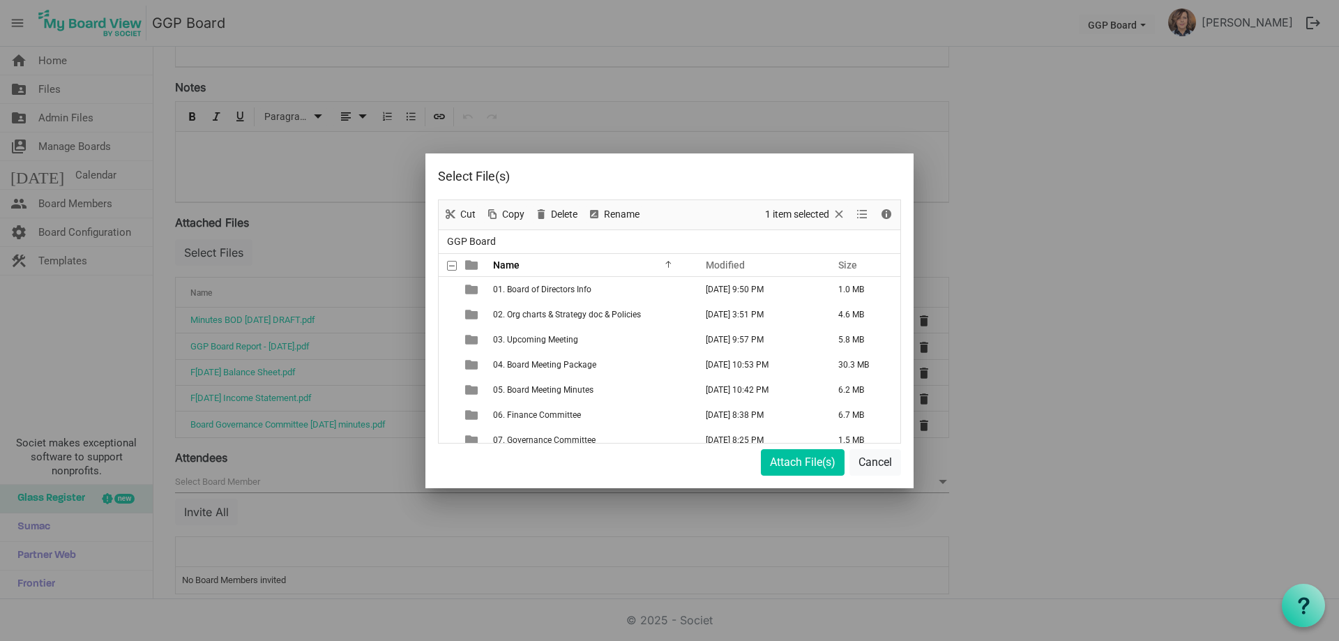
scroll to position [631, 0]
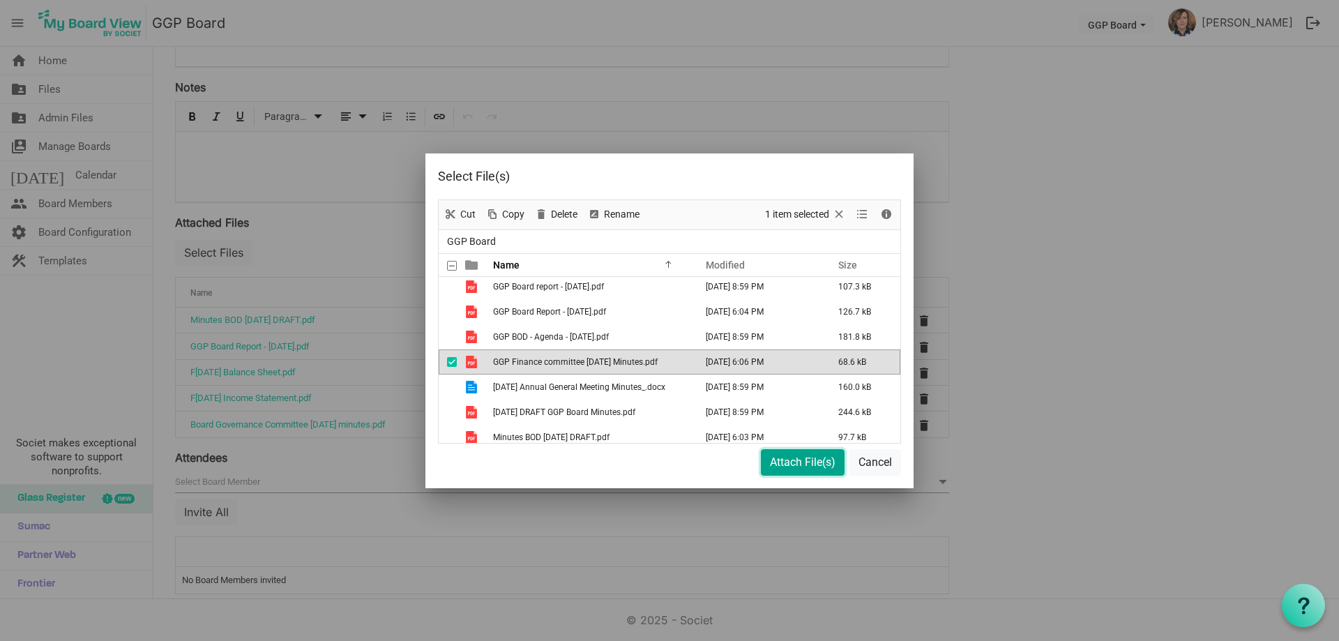
click at [789, 463] on button "Attach File(s)" at bounding box center [803, 462] width 84 height 27
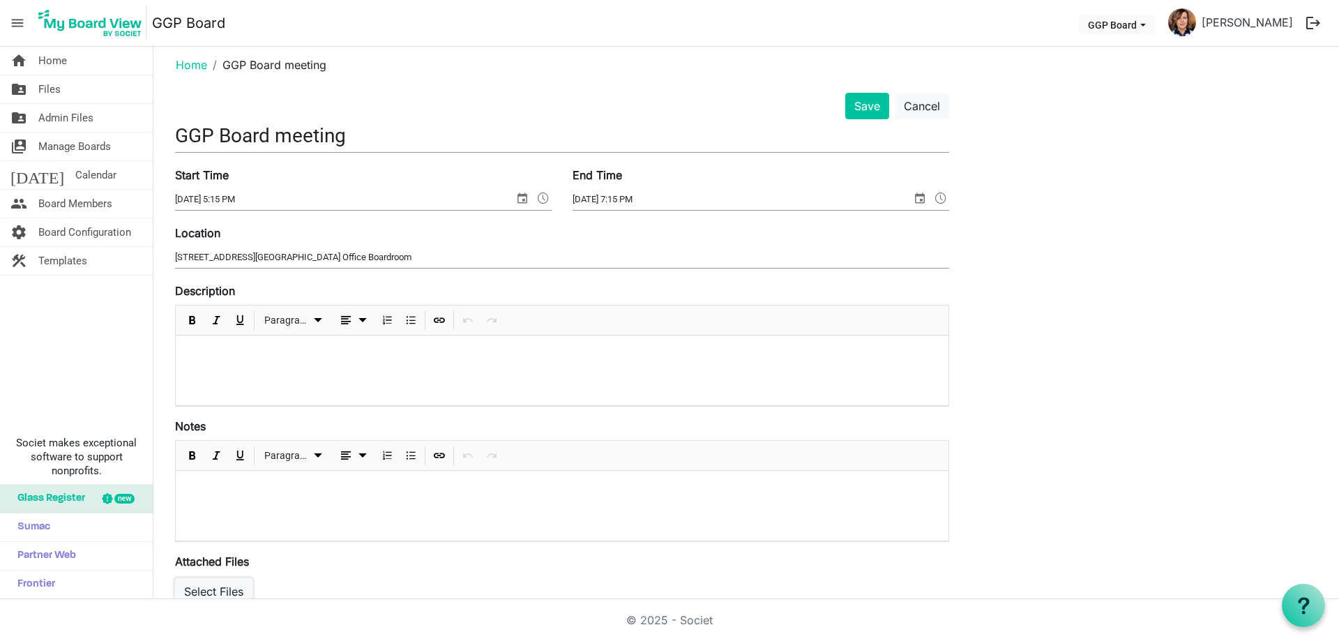
scroll to position [0, 0]
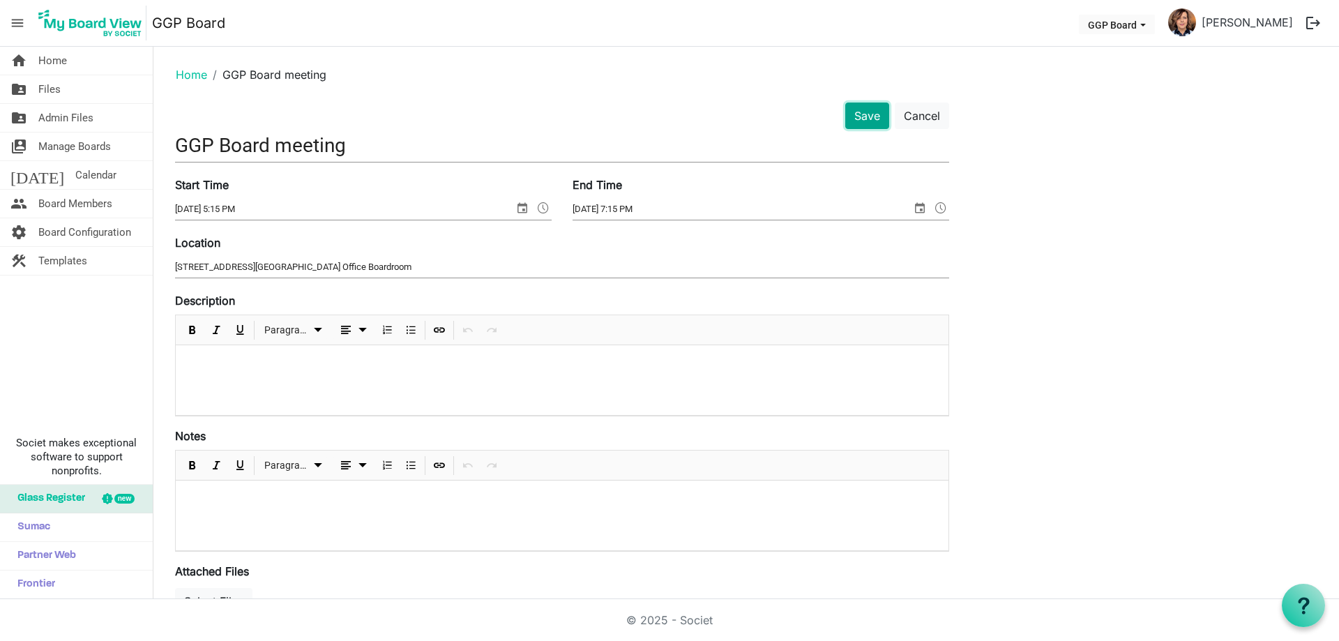
click at [859, 106] on button "Save" at bounding box center [867, 116] width 44 height 27
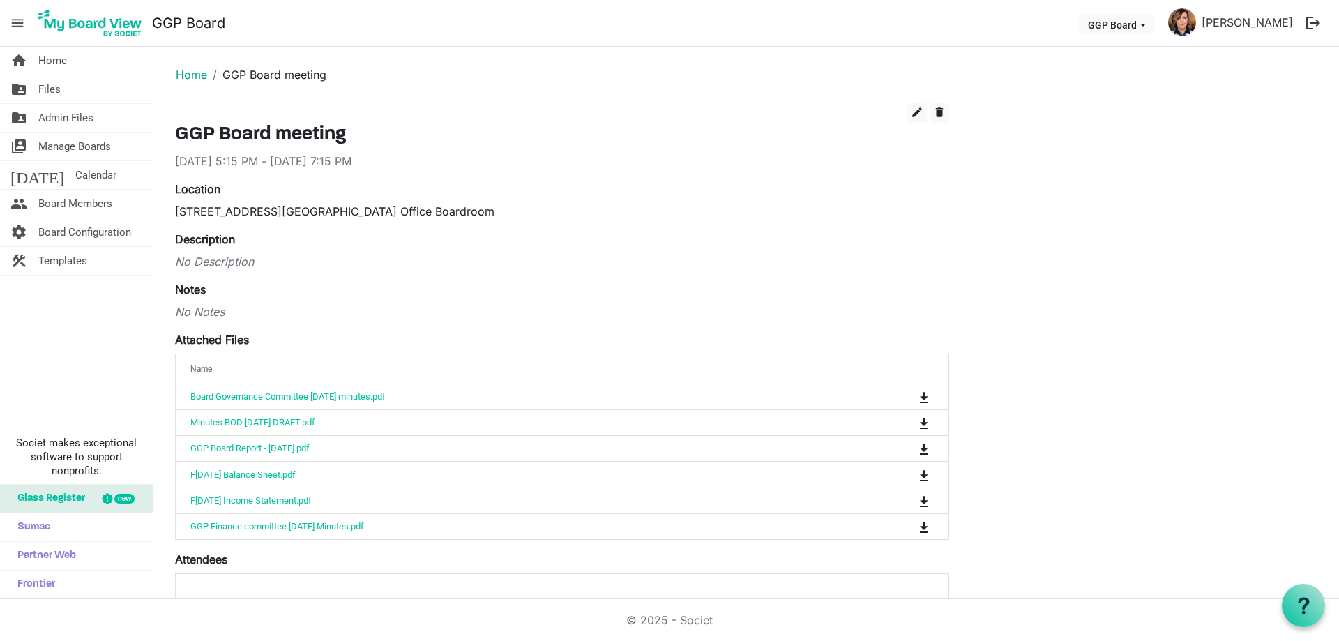
click at [189, 74] on link "Home" at bounding box center [191, 75] width 31 height 14
